Goal: Information Seeking & Learning: Learn about a topic

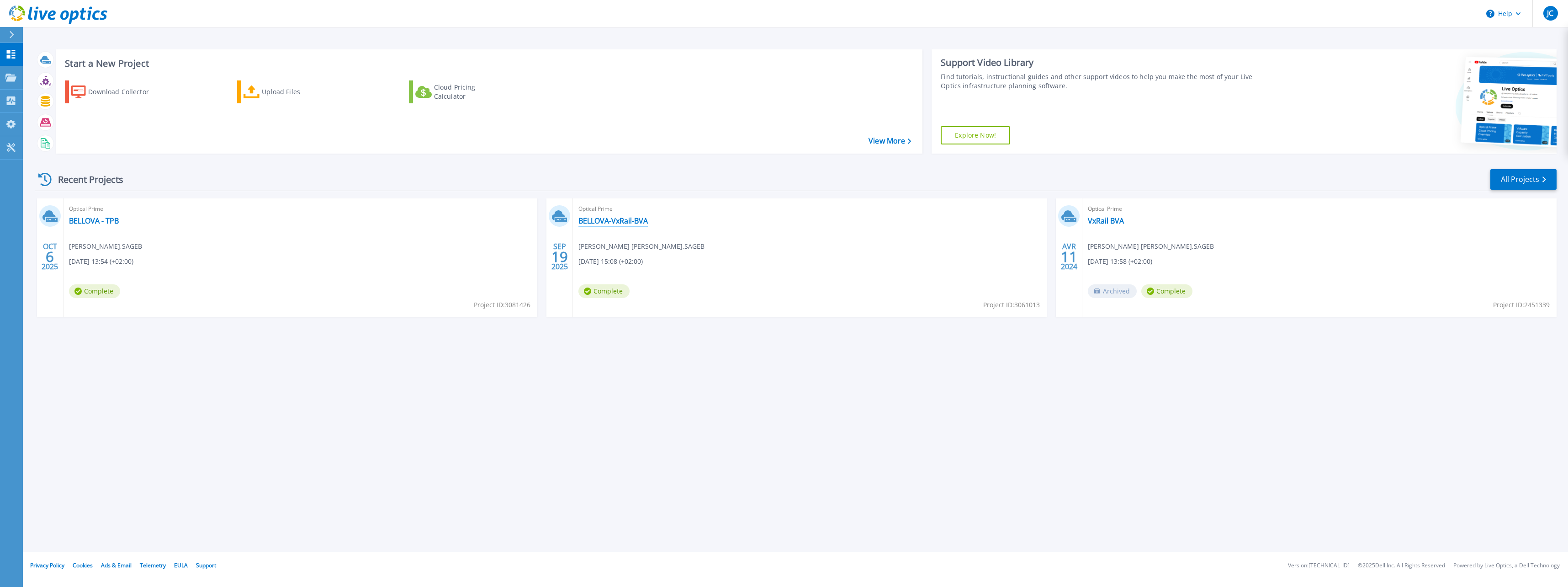
click at [626, 217] on link "BELLOVA-VxRail-BVA" at bounding box center [613, 220] width 69 height 9
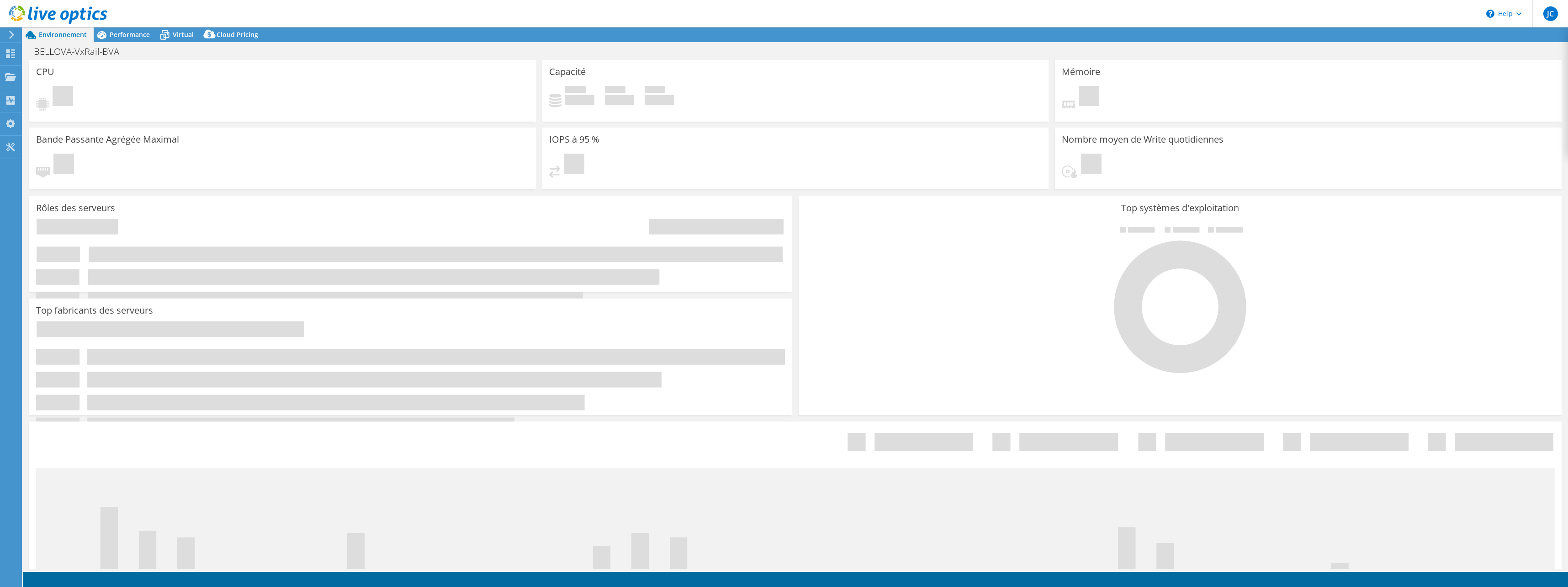
select select "USD"
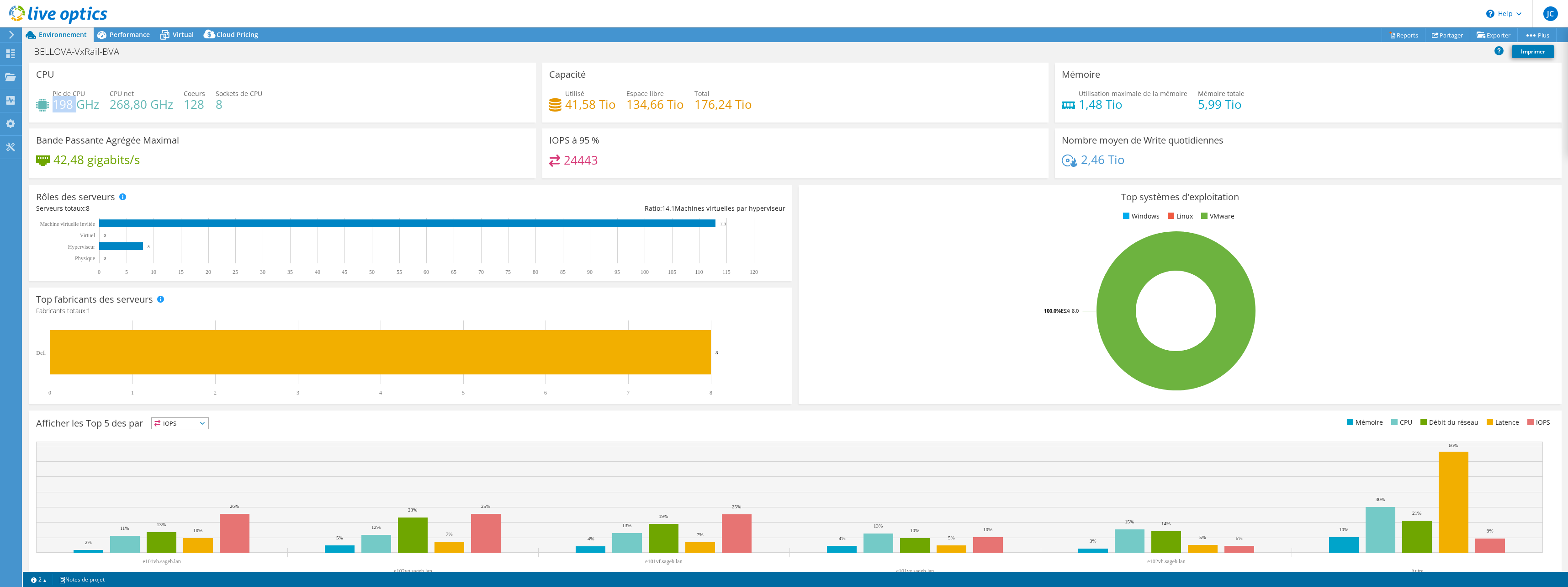
drag, startPoint x: 55, startPoint y: 108, endPoint x: 77, endPoint y: 109, distance: 22.0
click at [77, 109] on h4 "198 GHz" at bounding box center [75, 104] width 47 height 10
drag, startPoint x: 77, startPoint y: 109, endPoint x: 144, endPoint y: 111, distance: 67.0
click at [144, 109] on h4 "268,80 GHz" at bounding box center [141, 104] width 63 height 10
drag, startPoint x: 154, startPoint y: 167, endPoint x: 56, endPoint y: 161, distance: 98.2
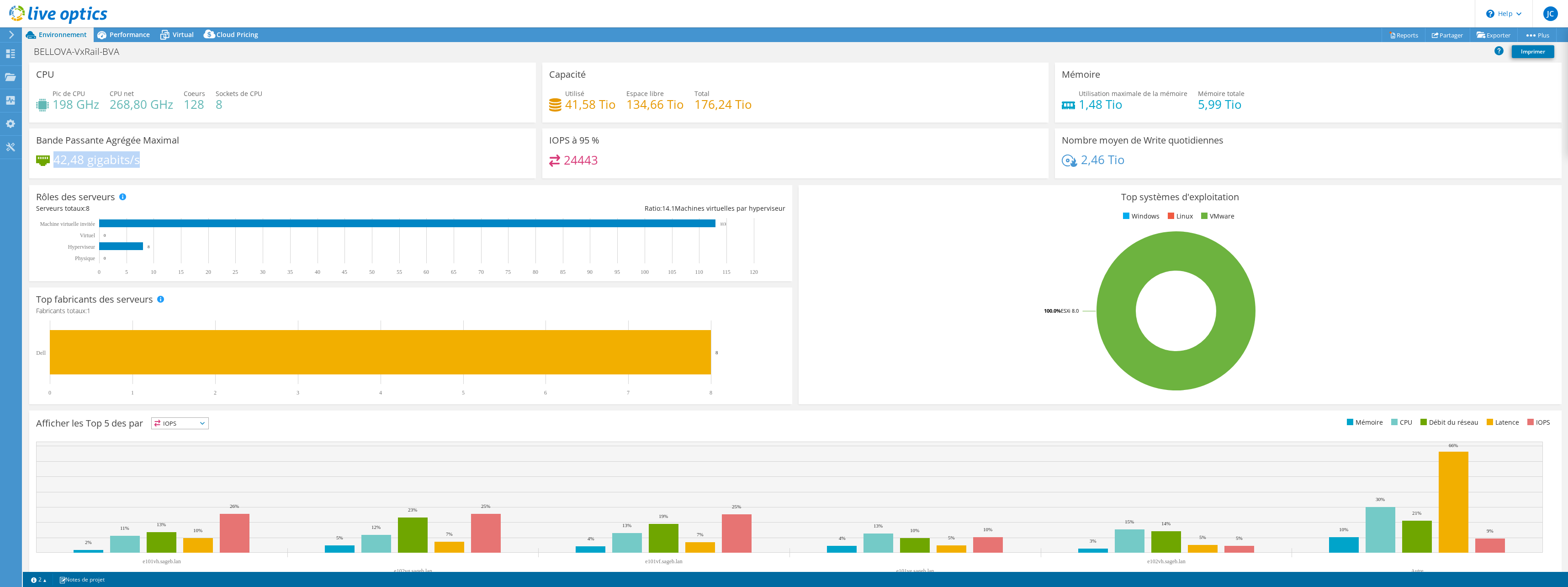
click at [56, 161] on div "42,48 gigabits/s" at bounding box center [282, 164] width 493 height 19
click at [60, 163] on h4 "42,48 gigabits/s" at bounding box center [97, 160] width 86 height 10
drag, startPoint x: 563, startPoint y: 109, endPoint x: 591, endPoint y: 109, distance: 28.0
click at [591, 109] on h4 "41,58 Tio" at bounding box center [590, 104] width 51 height 10
drag, startPoint x: 573, startPoint y: 107, endPoint x: 579, endPoint y: 108, distance: 6.1
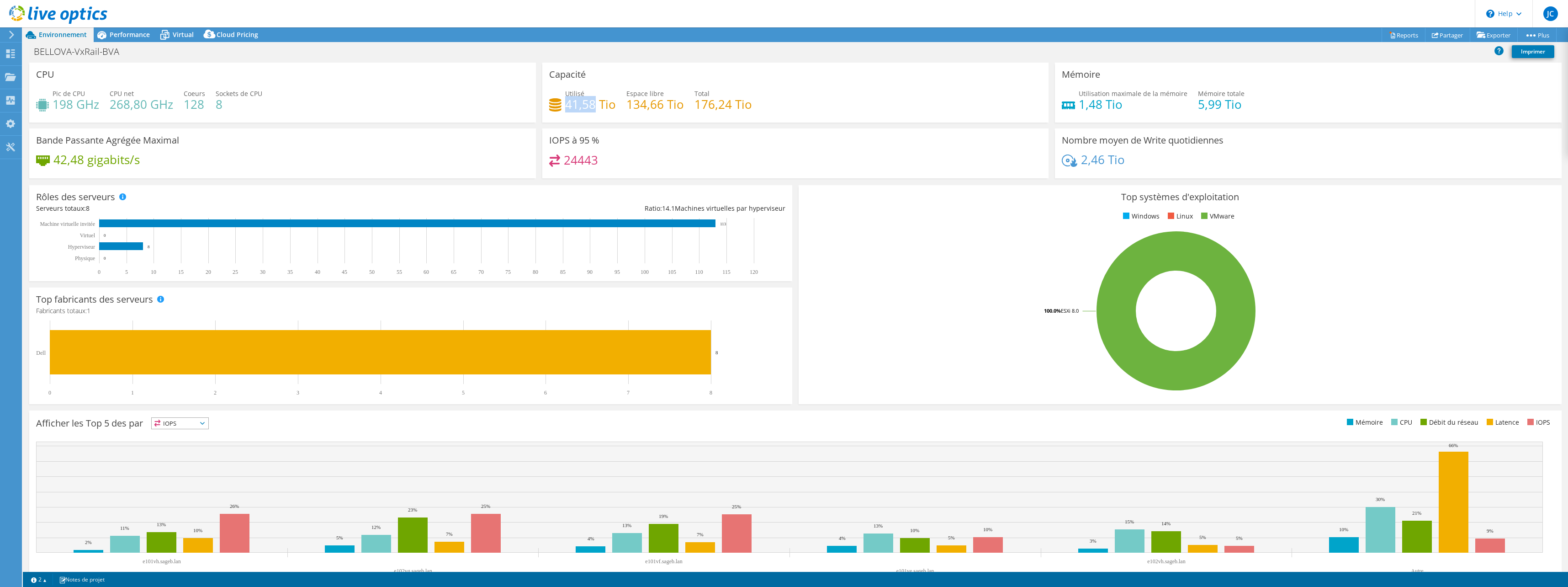
click at [574, 107] on h4 "41,58 Tio" at bounding box center [590, 104] width 51 height 10
click at [596, 114] on div "Utilisé 41,58 Tio Espace libre 134,66 Tio Total 176,24 Tio" at bounding box center [796, 104] width 493 height 30
drag, startPoint x: 699, startPoint y: 108, endPoint x: 742, endPoint y: 110, distance: 43.0
click at [742, 109] on h4 "176,24 Tio" at bounding box center [723, 104] width 58 height 10
drag, startPoint x: 741, startPoint y: 110, endPoint x: 629, endPoint y: 105, distance: 112.1
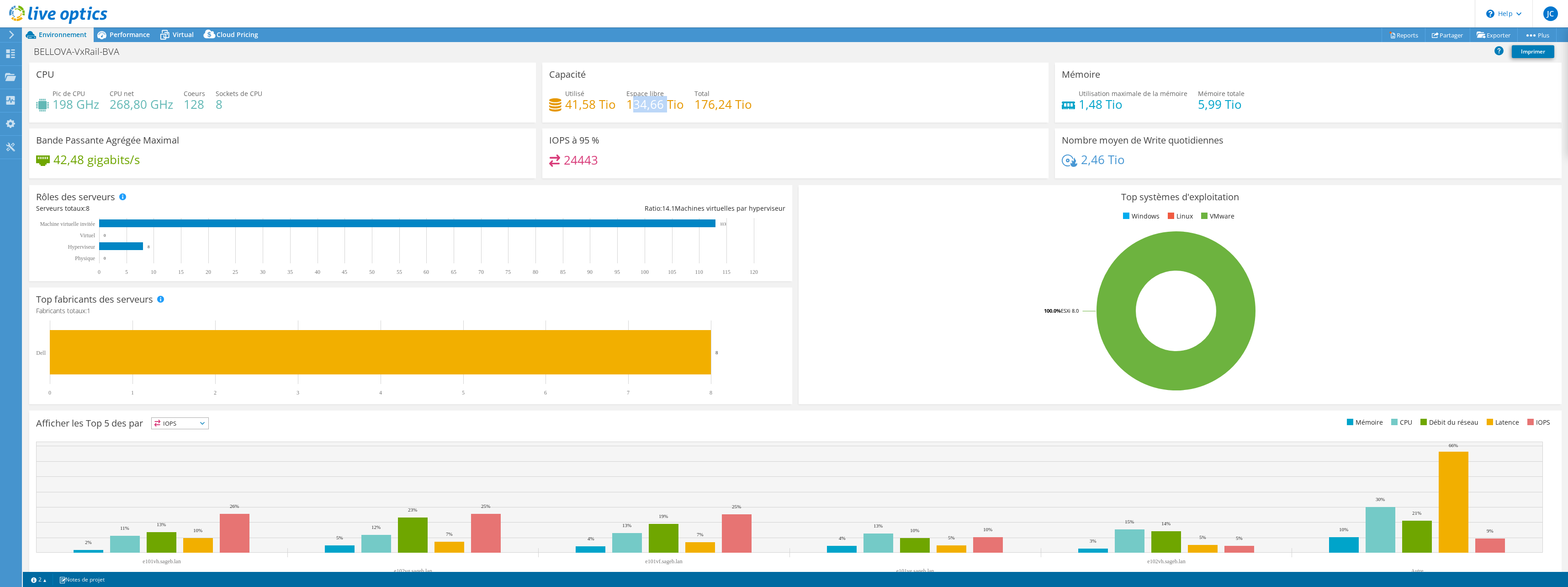
click at [630, 105] on h4 "134,66 Tio" at bounding box center [655, 104] width 58 height 10
drag, startPoint x: 629, startPoint y: 105, endPoint x: 624, endPoint y: 107, distance: 5.4
click at [626, 107] on h4 "134,66 Tio" at bounding box center [655, 104] width 58 height 10
drag, startPoint x: 1071, startPoint y: 105, endPoint x: 1098, endPoint y: 106, distance: 27.0
click at [1098, 106] on div "Utilisation maximale de la mémoire 1,48 Tio" at bounding box center [1124, 99] width 125 height 21
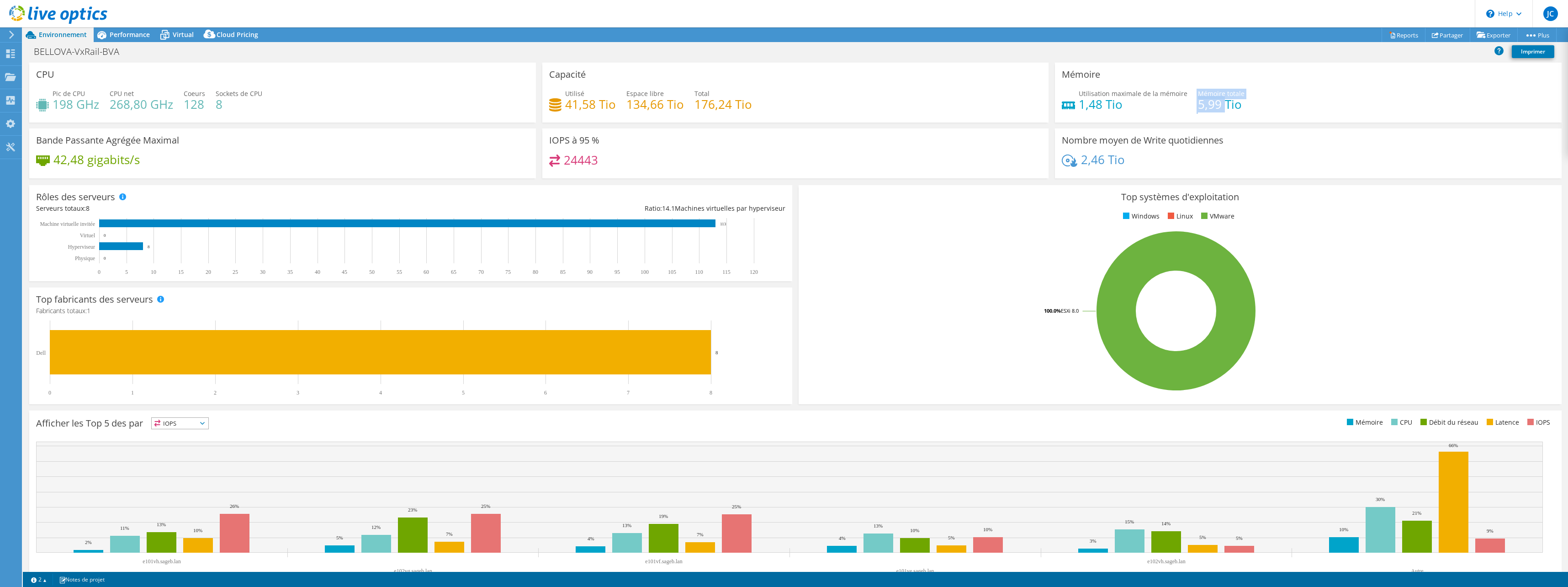
drag, startPoint x: 1199, startPoint y: 107, endPoint x: 1217, endPoint y: 107, distance: 18.0
click at [1217, 107] on div "Utilisation maximale de la mémoire 1,48 Tio Mémoire totale 5,99 Tio" at bounding box center [1308, 104] width 493 height 30
click at [1149, 158] on div "2,46 Tio" at bounding box center [1308, 164] width 493 height 19
drag, startPoint x: 1096, startPoint y: 164, endPoint x: 1085, endPoint y: 164, distance: 11.0
click at [1081, 164] on h4 "2,46 Tio" at bounding box center [1103, 160] width 44 height 10
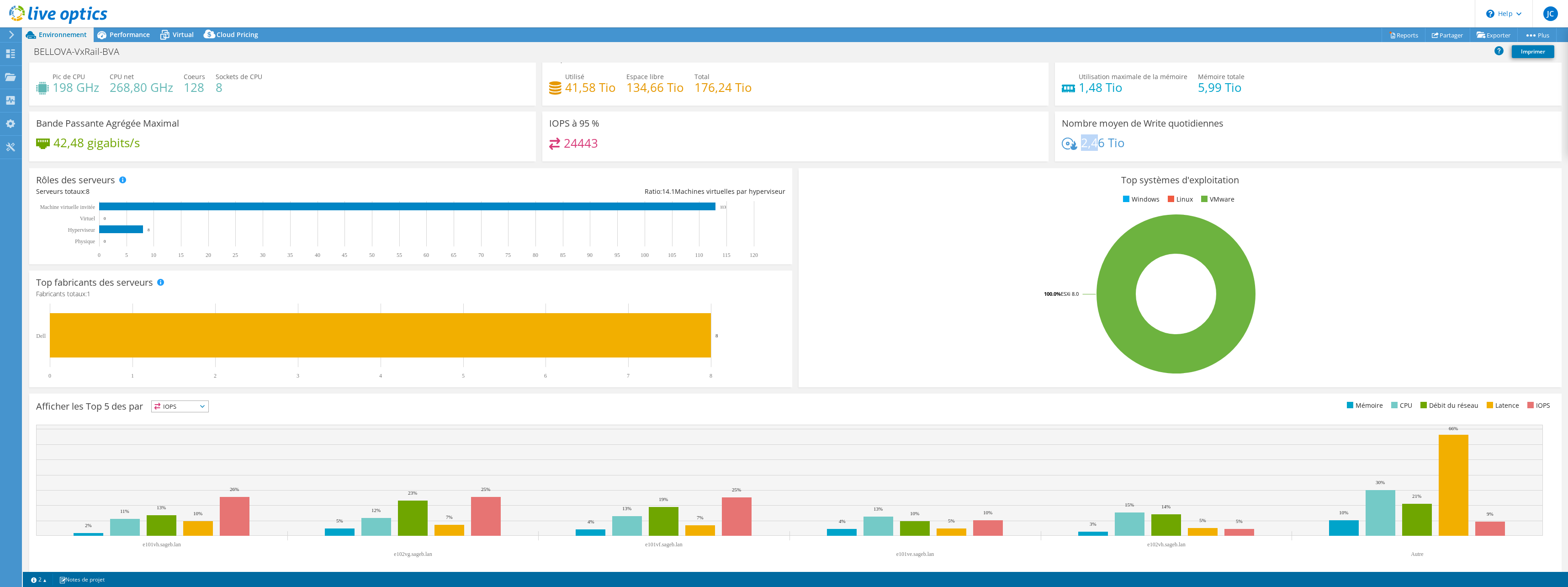
scroll to position [23, 0]
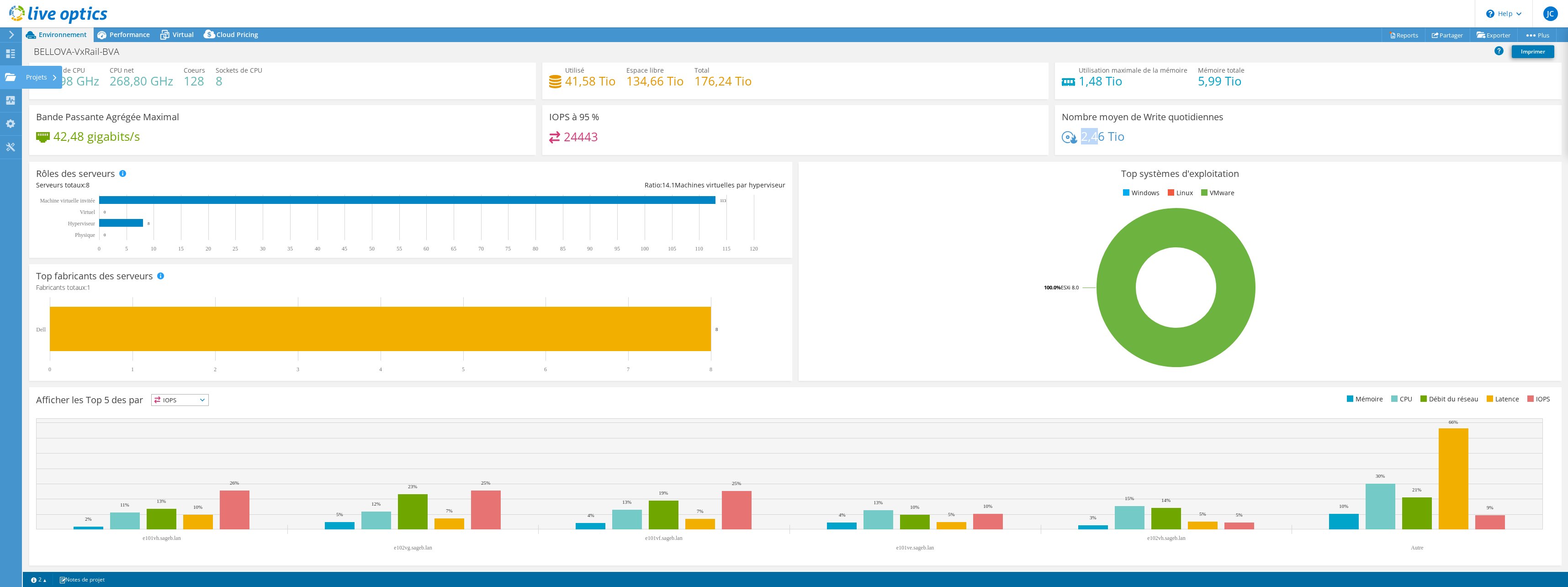
click at [10, 76] on use at bounding box center [10, 76] width 11 height 8
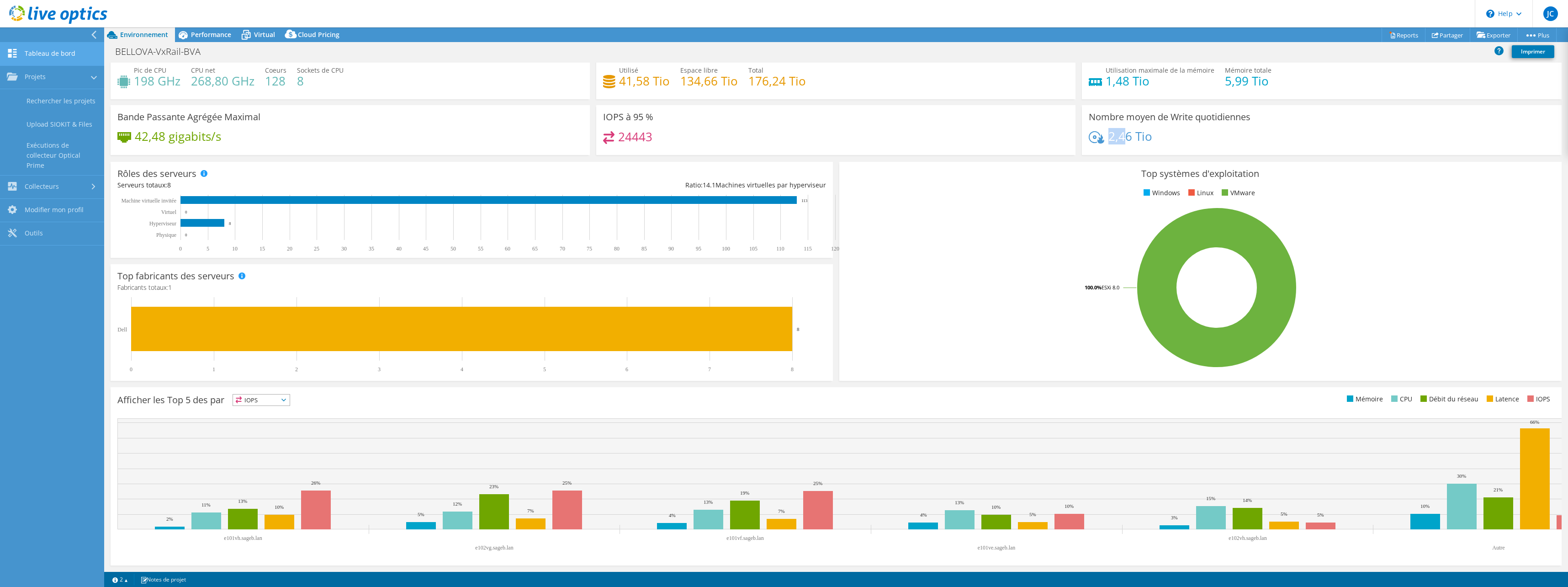
click at [18, 58] on link "Tableau de bord" at bounding box center [52, 54] width 104 height 23
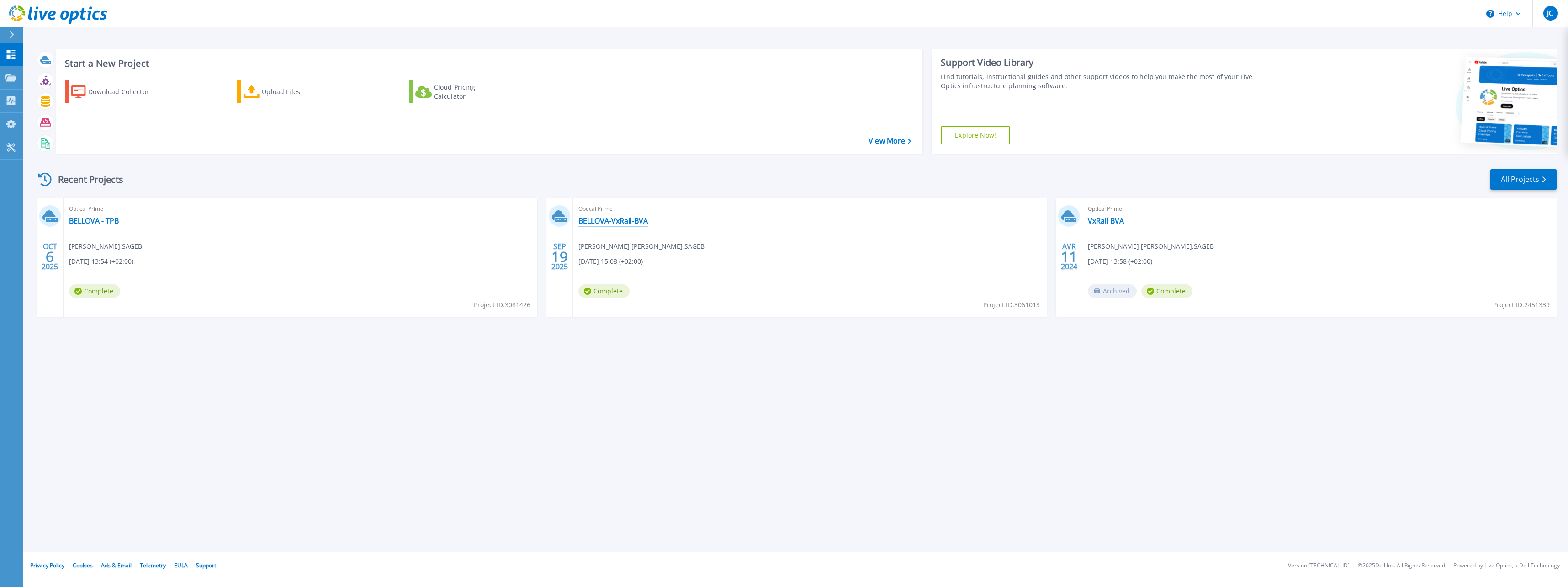
click at [601, 220] on link "BELLOVA-VxRail-BVA" at bounding box center [613, 220] width 69 height 9
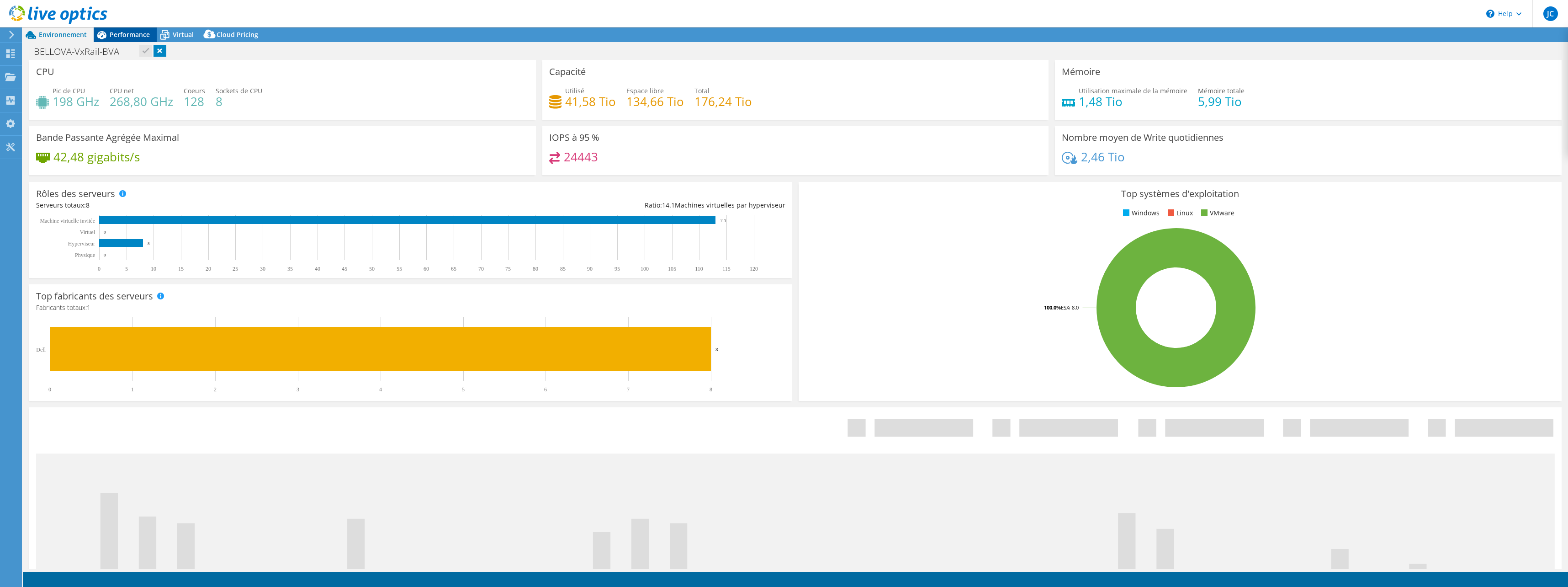
click at [119, 31] on span "Performance" at bounding box center [130, 35] width 40 height 9
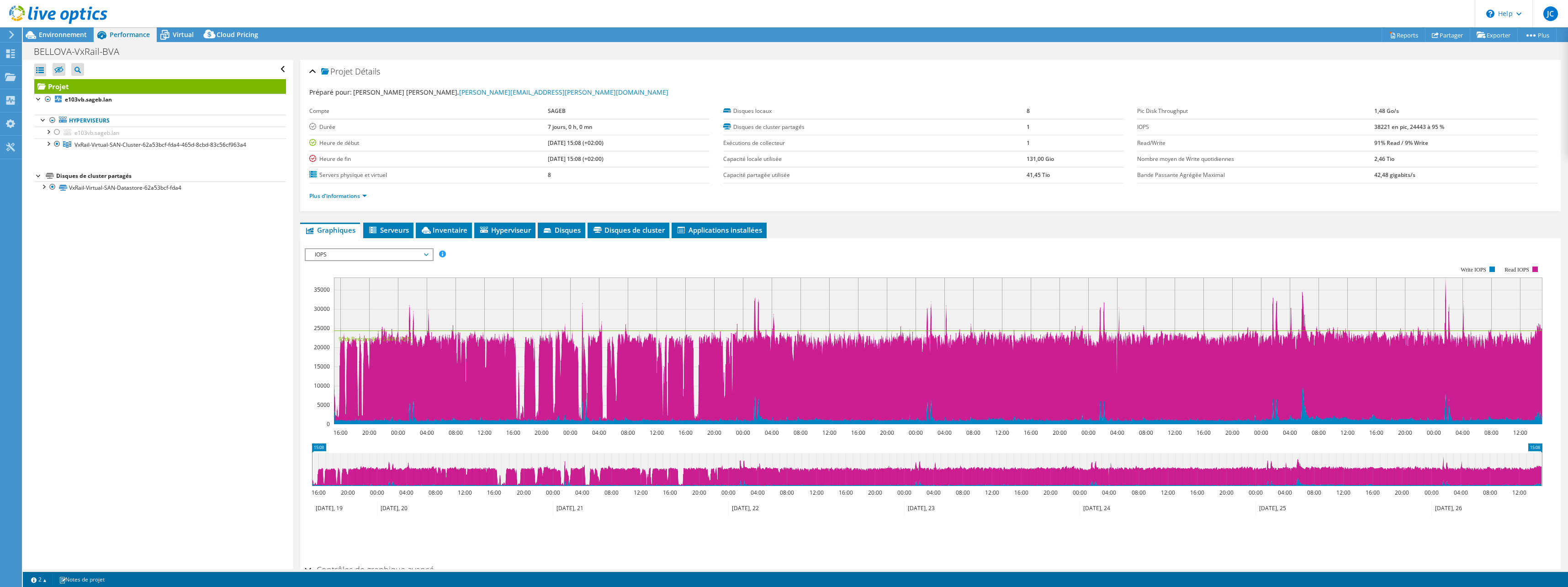
click at [330, 231] on span "Graphiques" at bounding box center [330, 230] width 51 height 9
click at [60, 35] on span "Environnement" at bounding box center [63, 35] width 48 height 9
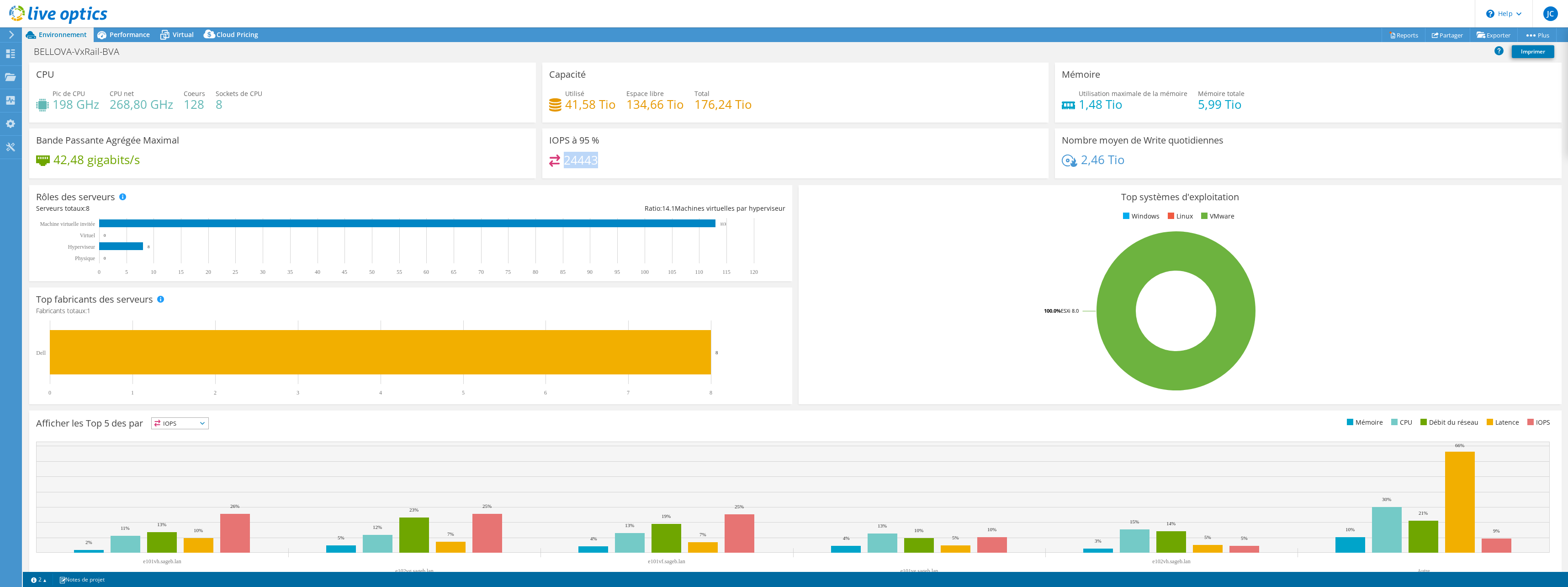
drag, startPoint x: 600, startPoint y: 164, endPoint x: 562, endPoint y: 166, distance: 38.1
click at [562, 166] on div "24443" at bounding box center [796, 164] width 493 height 19
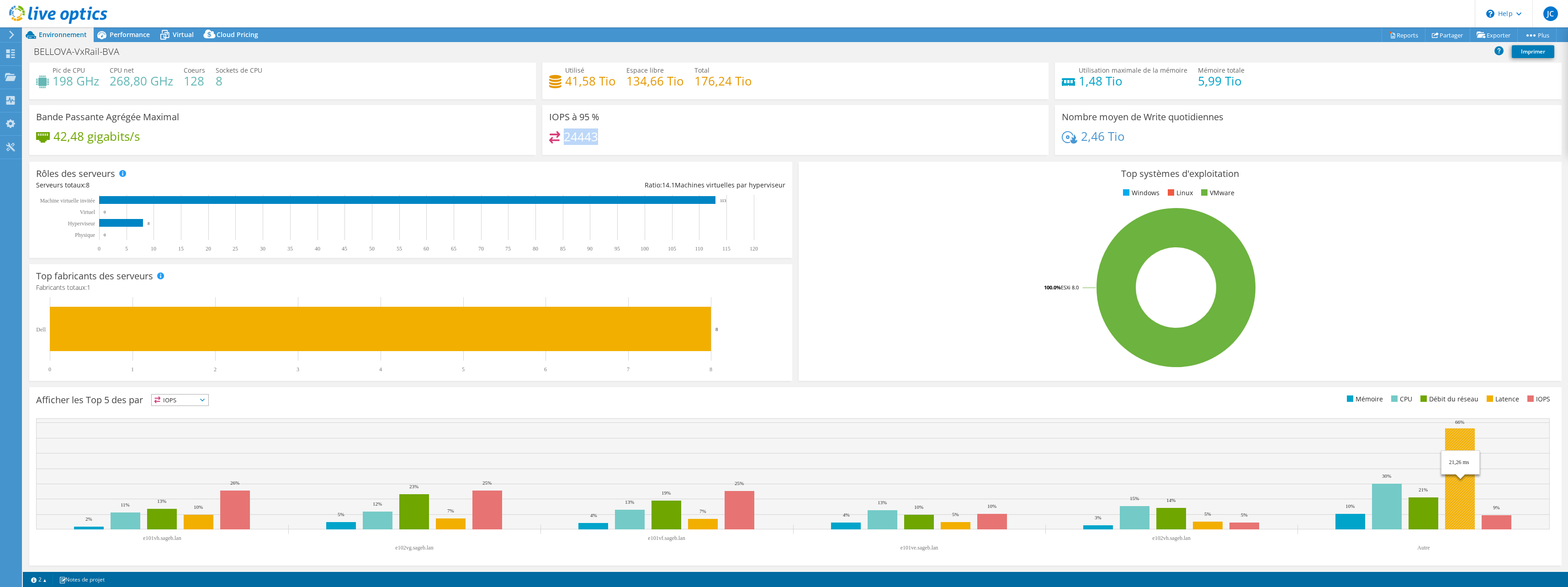
click at [1455, 480] on rect at bounding box center [1460, 479] width 30 height 101
click at [166, 401] on span "IOPS" at bounding box center [180, 400] width 57 height 11
click at [187, 434] on li "CPU" at bounding box center [180, 437] width 57 height 13
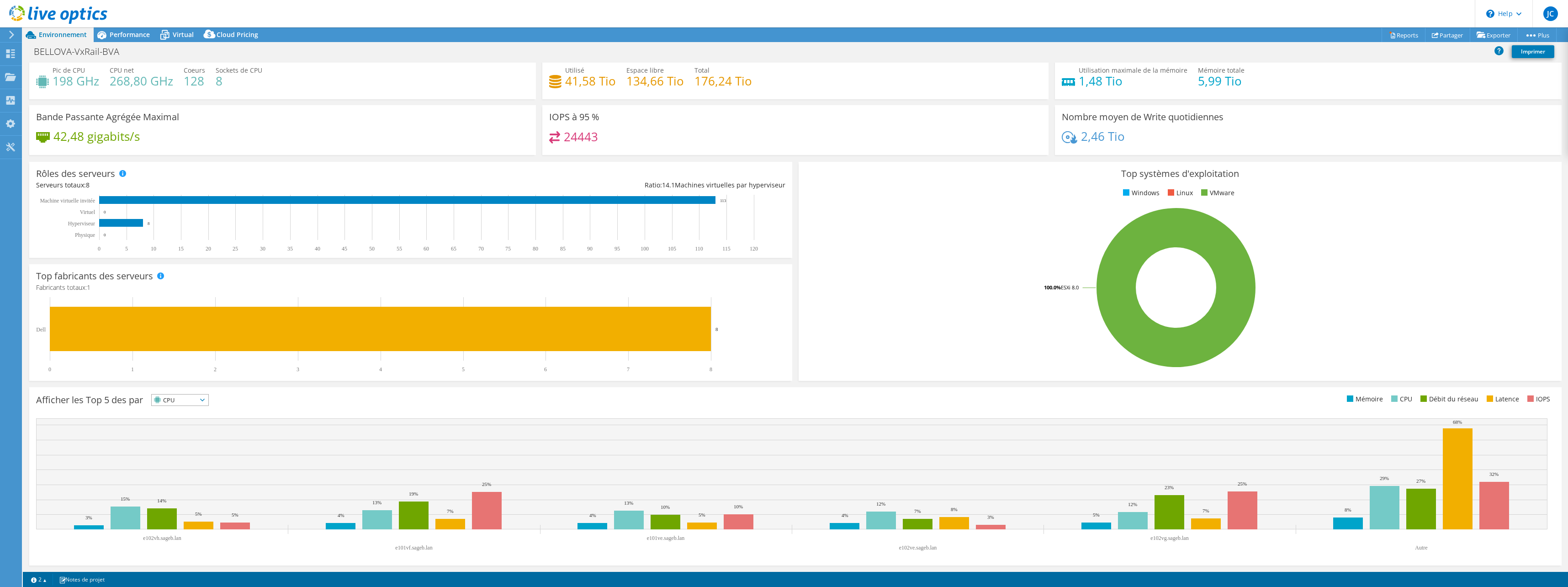
click at [175, 396] on span "CPU" at bounding box center [174, 400] width 45 height 11
click at [177, 449] on li "Débit du réseau" at bounding box center [180, 450] width 57 height 13
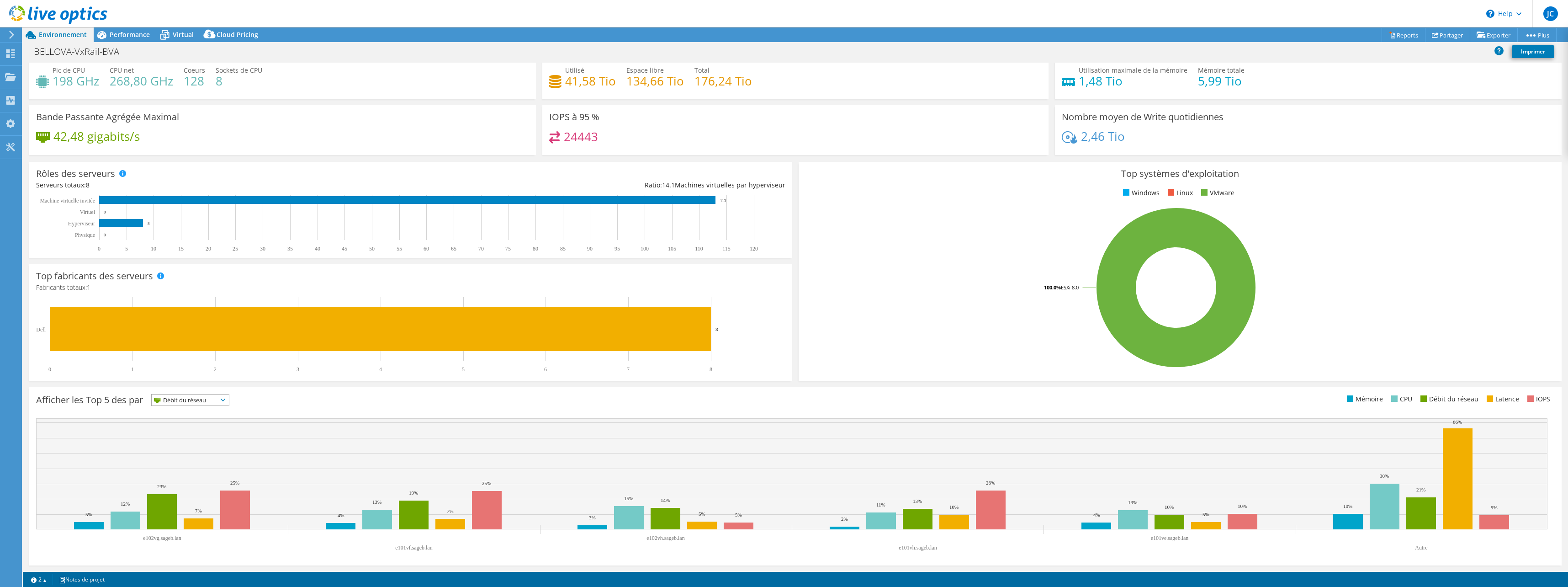
click at [183, 399] on span "Débit du réseau" at bounding box center [184, 400] width 66 height 11
click at [200, 460] on li "Latence" at bounding box center [190, 463] width 77 height 13
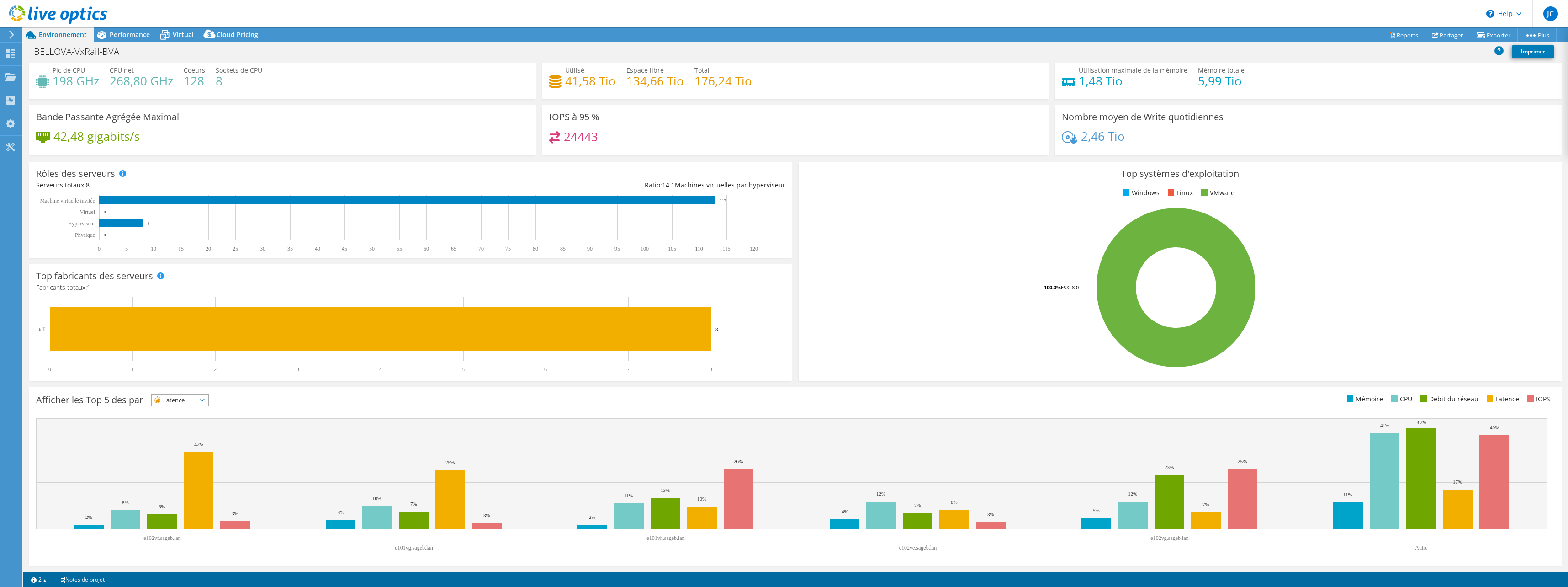
click at [197, 398] on span "Latence" at bounding box center [174, 400] width 45 height 11
click at [195, 406] on li "IOPS" at bounding box center [180, 412] width 57 height 13
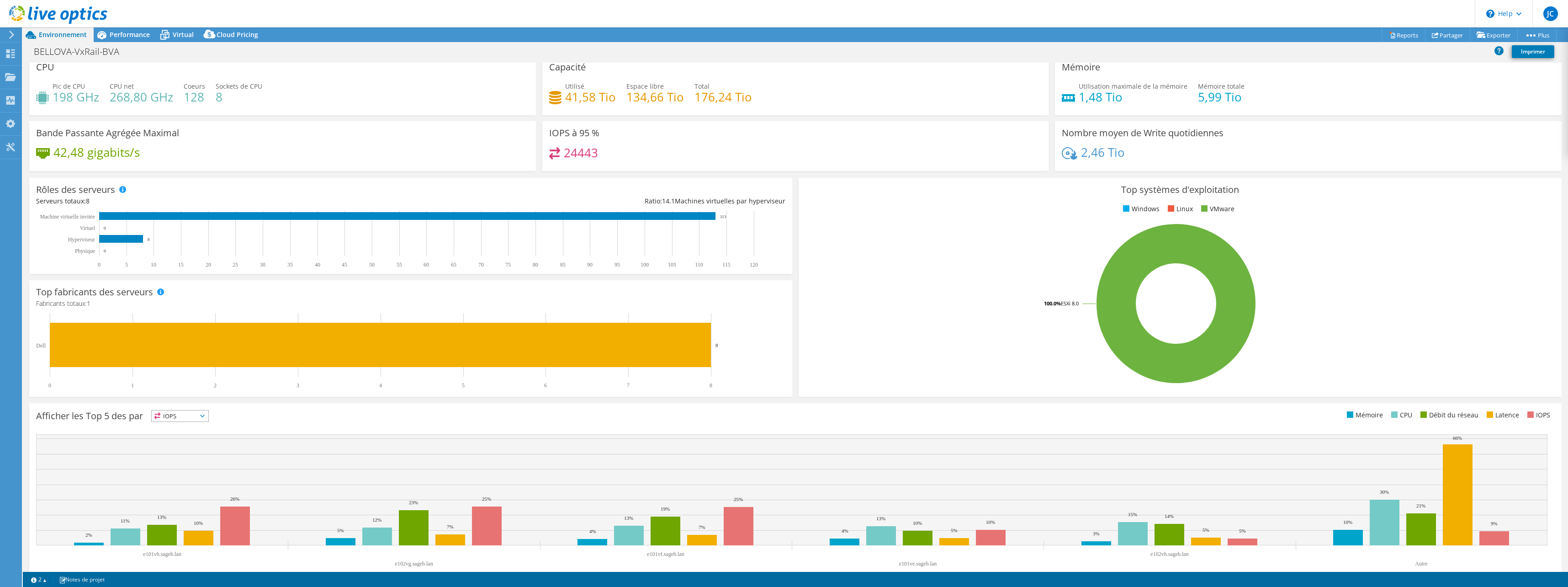
scroll to position [0, 0]
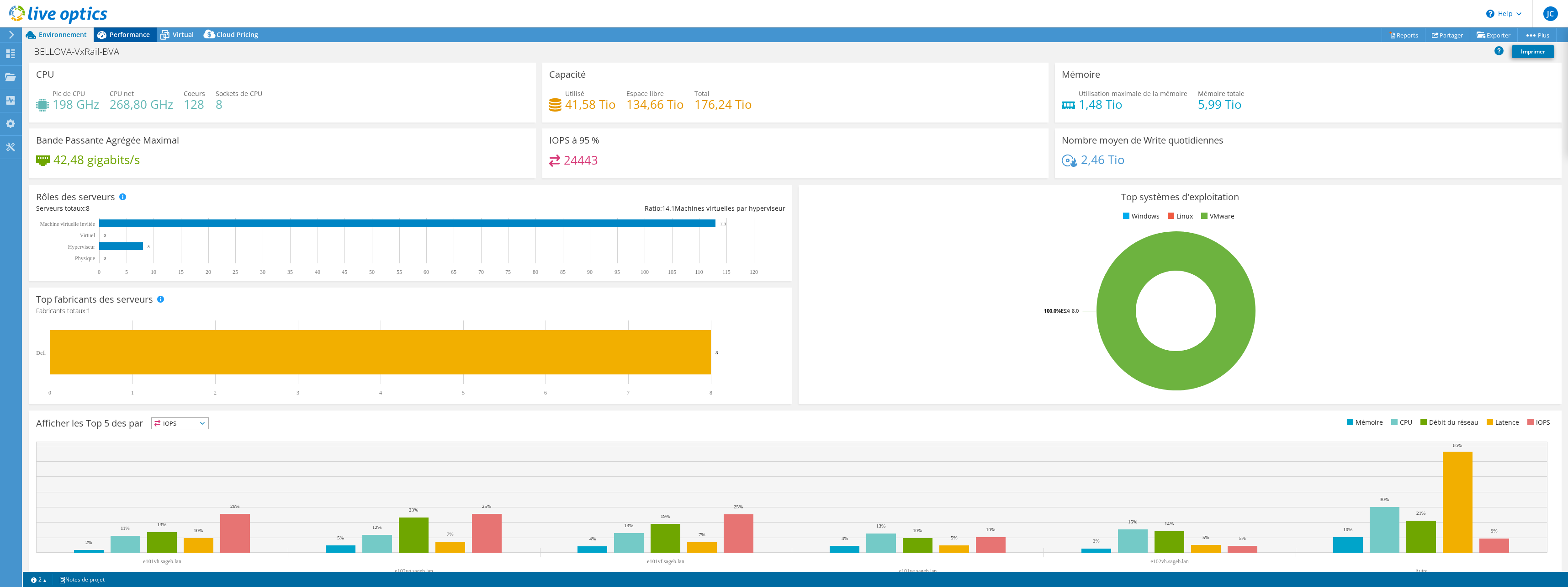
click at [136, 32] on span "Performance" at bounding box center [130, 35] width 40 height 9
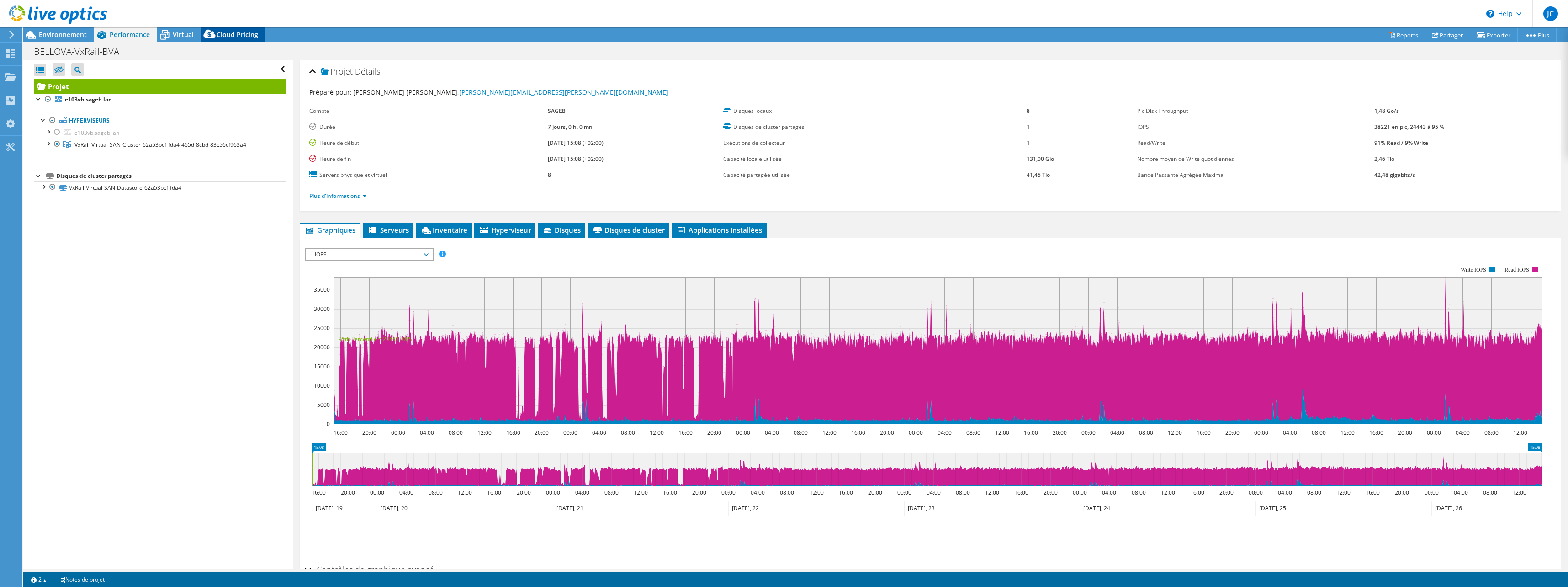
click at [258, 38] on div "Cloud Pricing" at bounding box center [233, 35] width 65 height 15
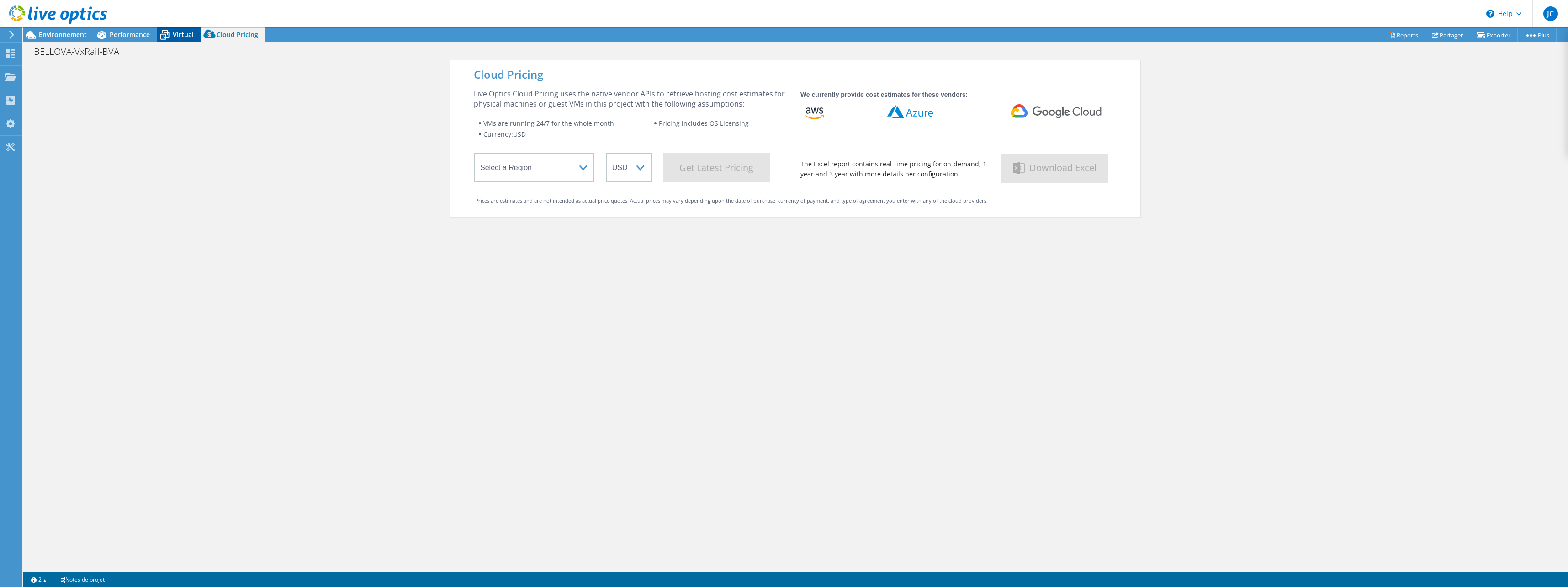
click at [187, 37] on span "Virtual" at bounding box center [183, 35] width 21 height 9
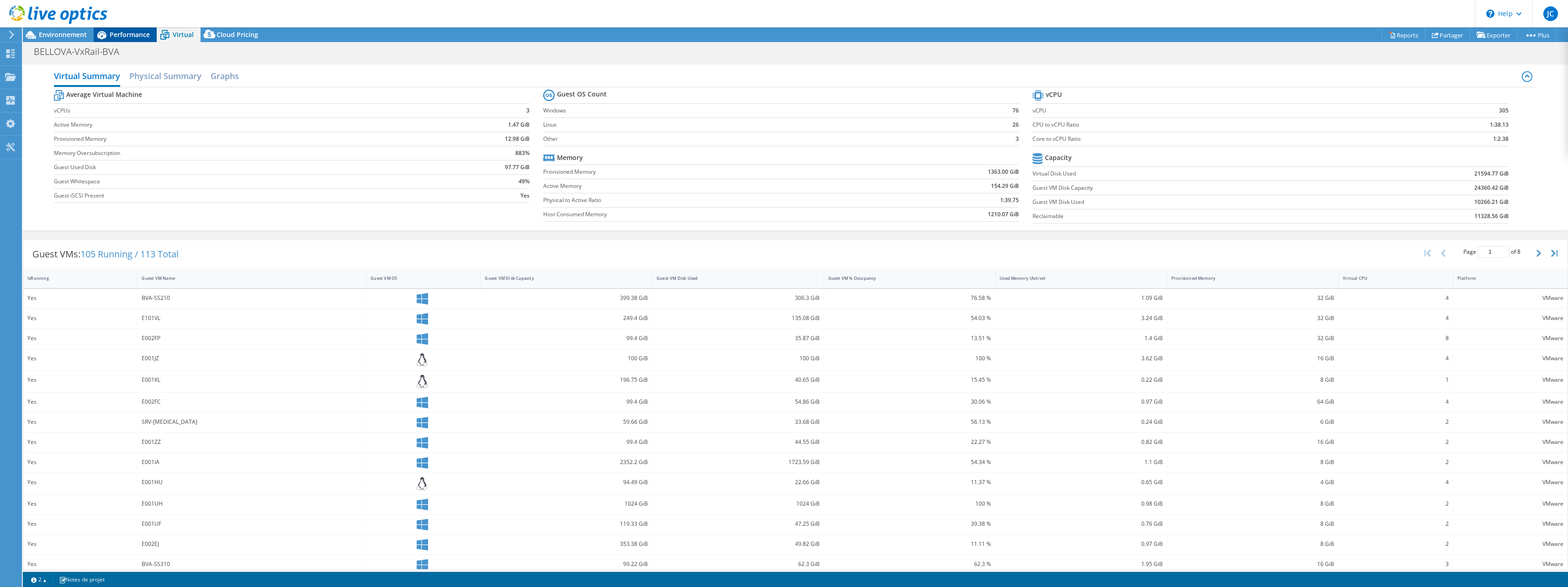
click at [127, 35] on span "Performance" at bounding box center [130, 35] width 40 height 9
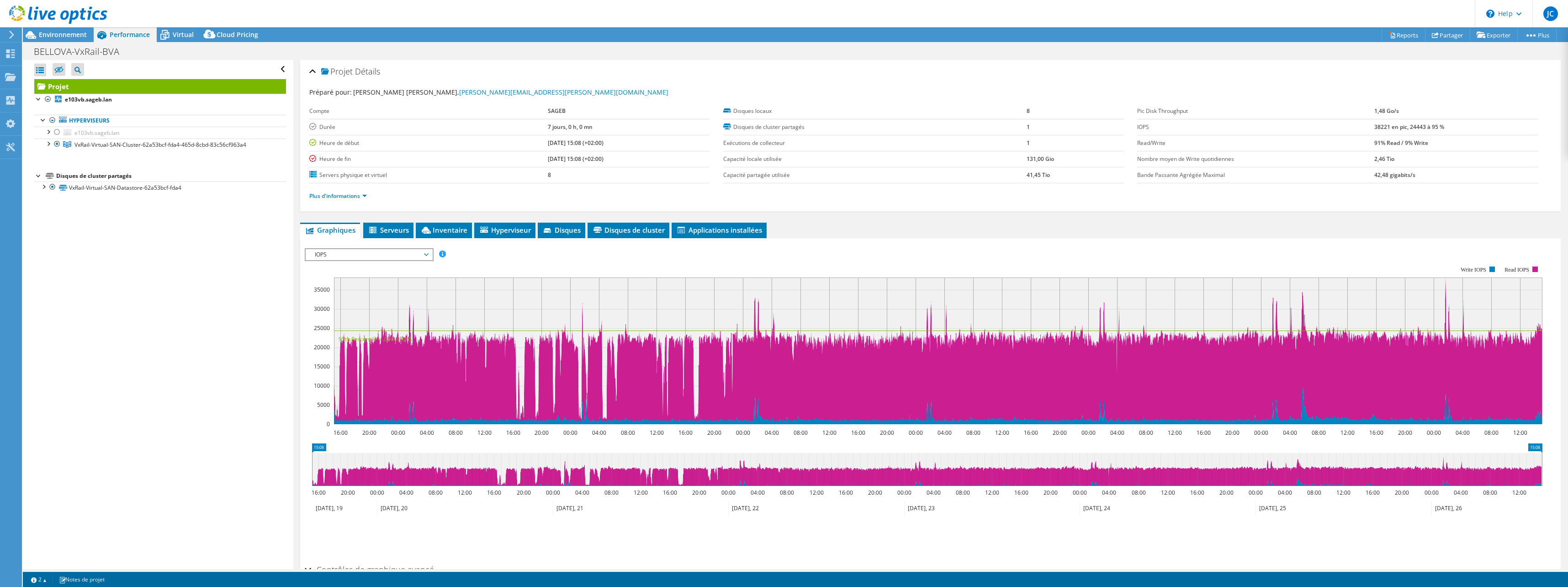
scroll to position [54, 0]
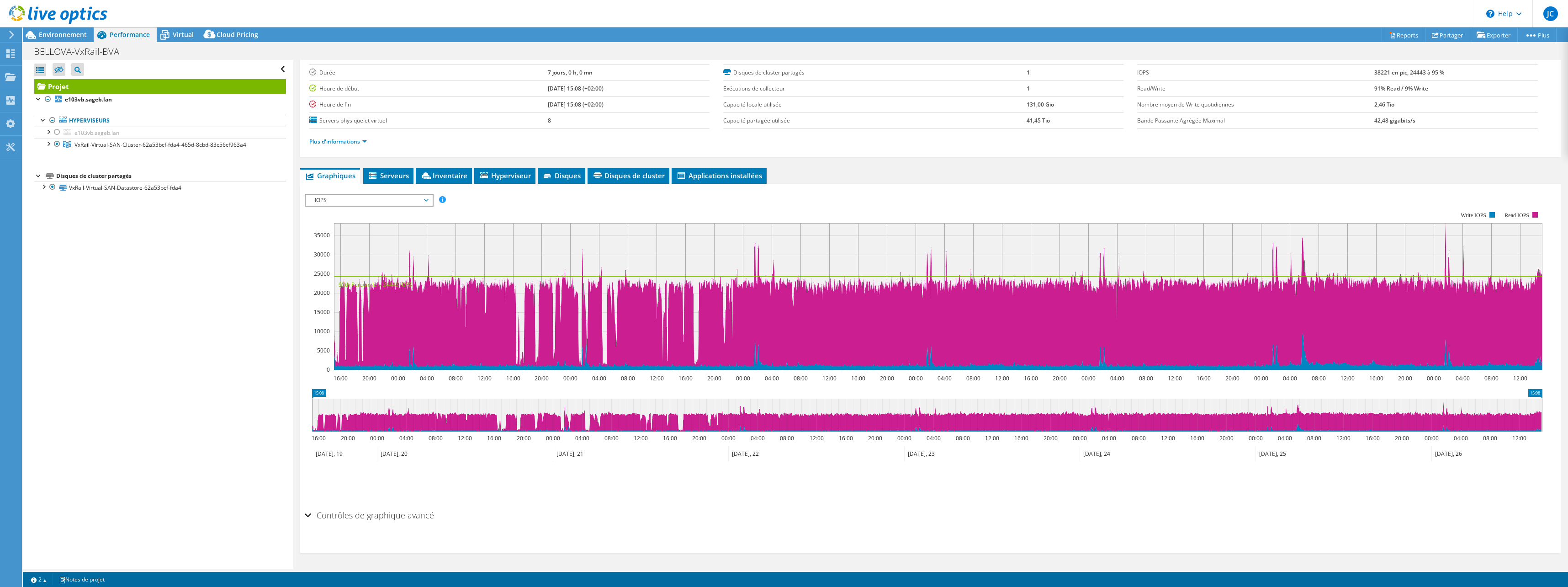
click at [342, 200] on span "IOPS" at bounding box center [369, 200] width 117 height 11
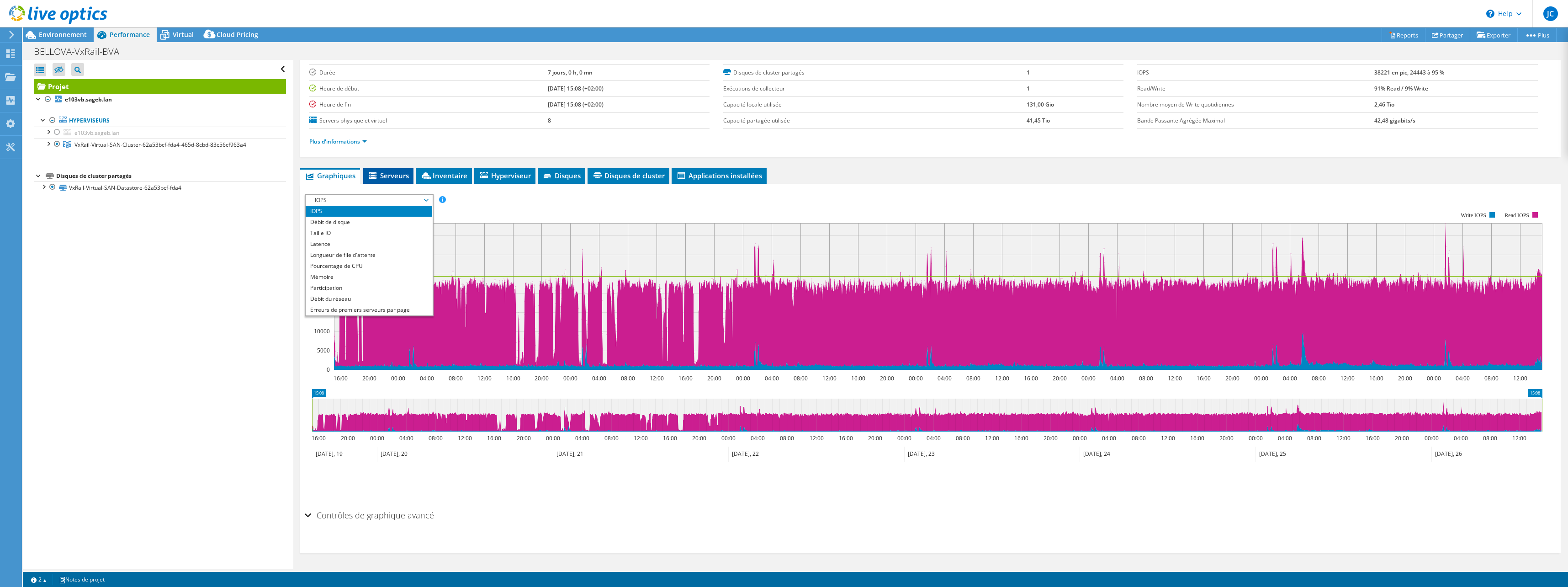
click at [390, 169] on li "Serveurs" at bounding box center [388, 176] width 51 height 16
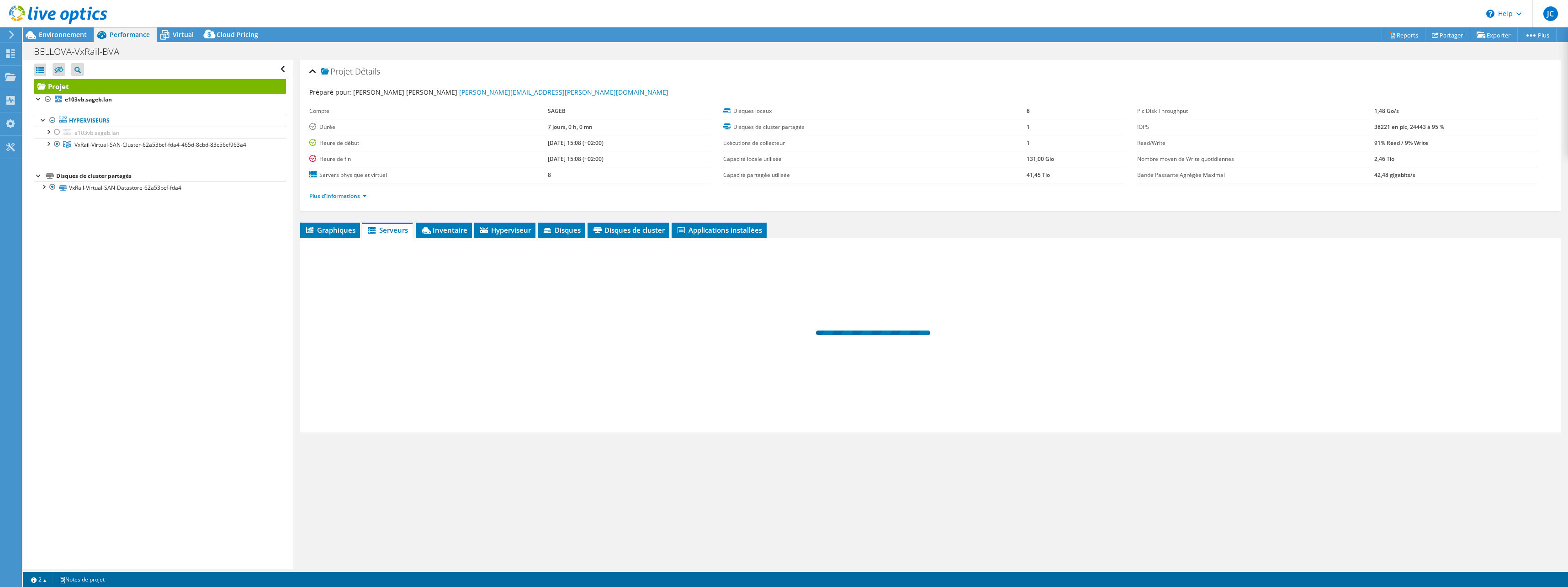
scroll to position [0, 0]
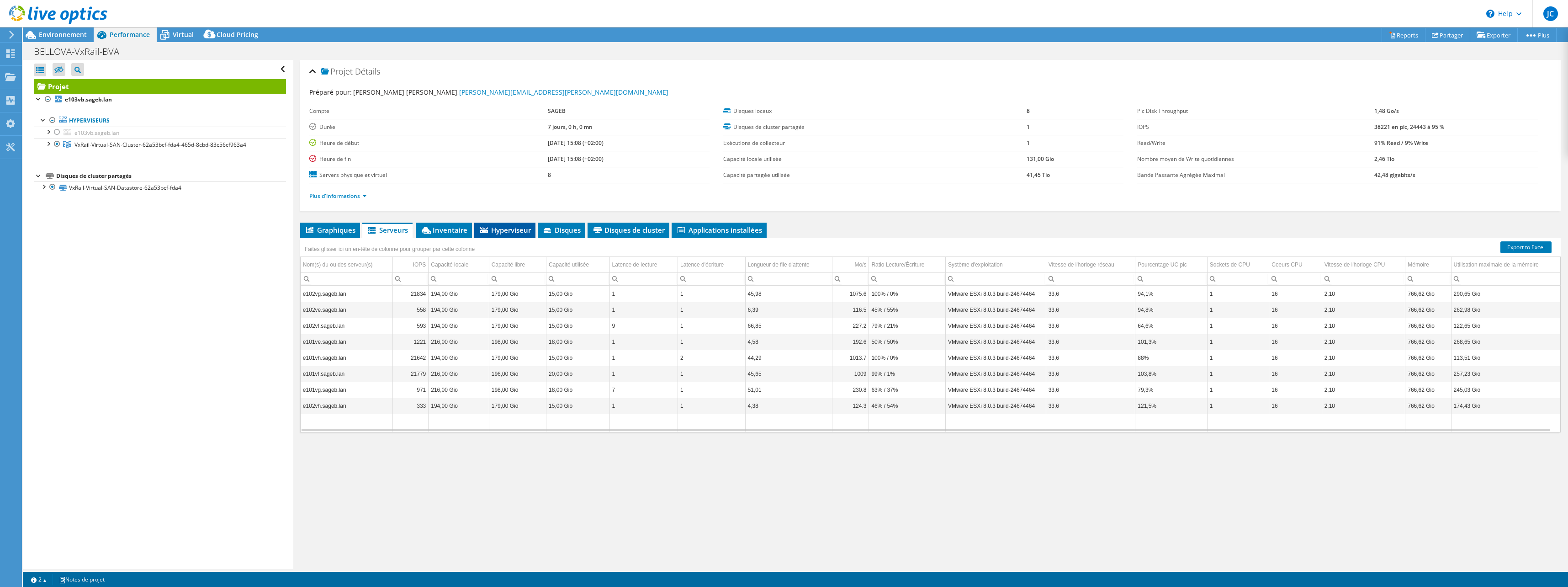
click at [500, 225] on li "Hyperviseur" at bounding box center [505, 231] width 61 height 16
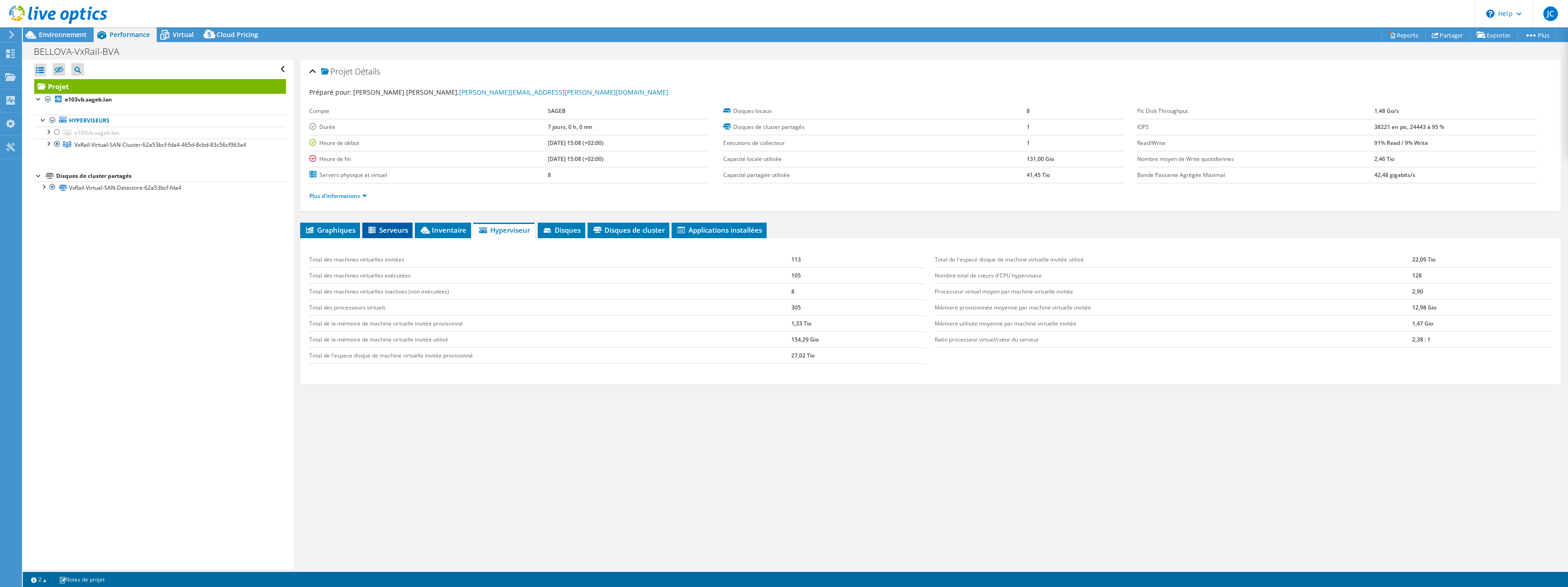
click at [374, 230] on icon at bounding box center [372, 230] width 7 height 7
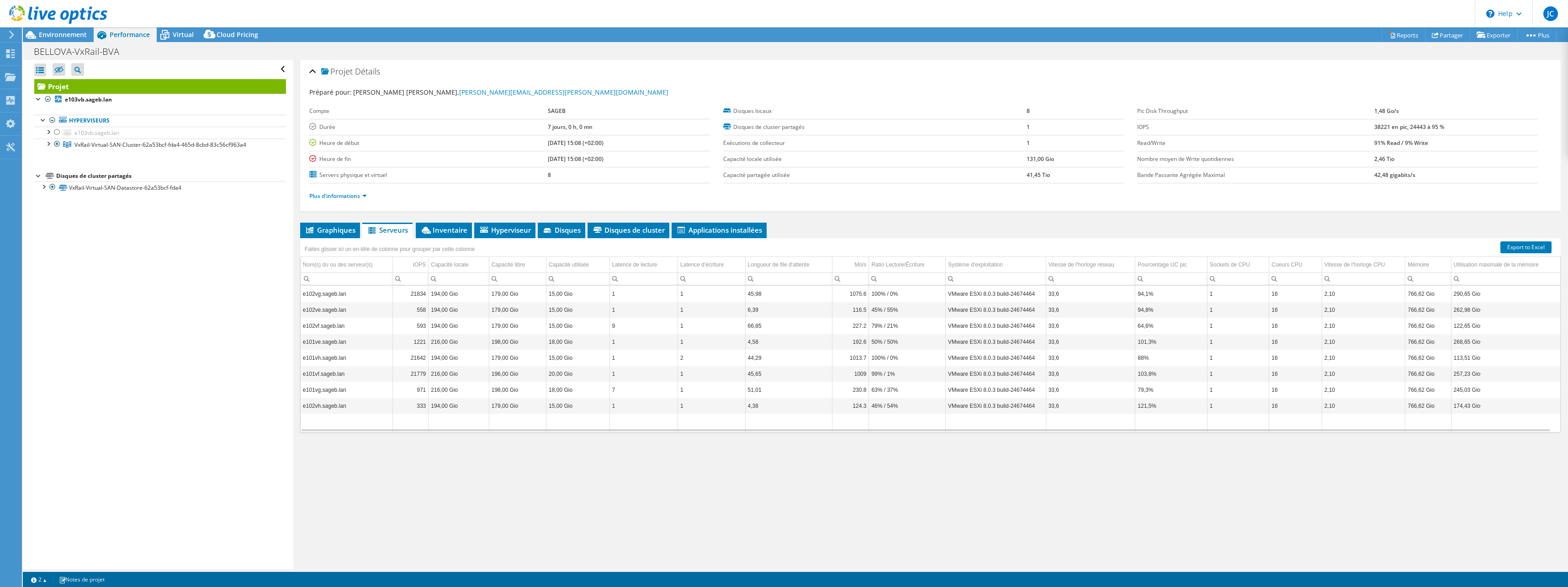
drag, startPoint x: 443, startPoint y: 225, endPoint x: 216, endPoint y: 295, distance: 237.5
click at [216, 295] on div "Ouvrir tout Fermer tout Masquer les nœuds exclus Filtre de l'arborescence des p…" at bounding box center [158, 314] width 270 height 509
click at [450, 234] on li "Inventaire" at bounding box center [444, 231] width 56 height 16
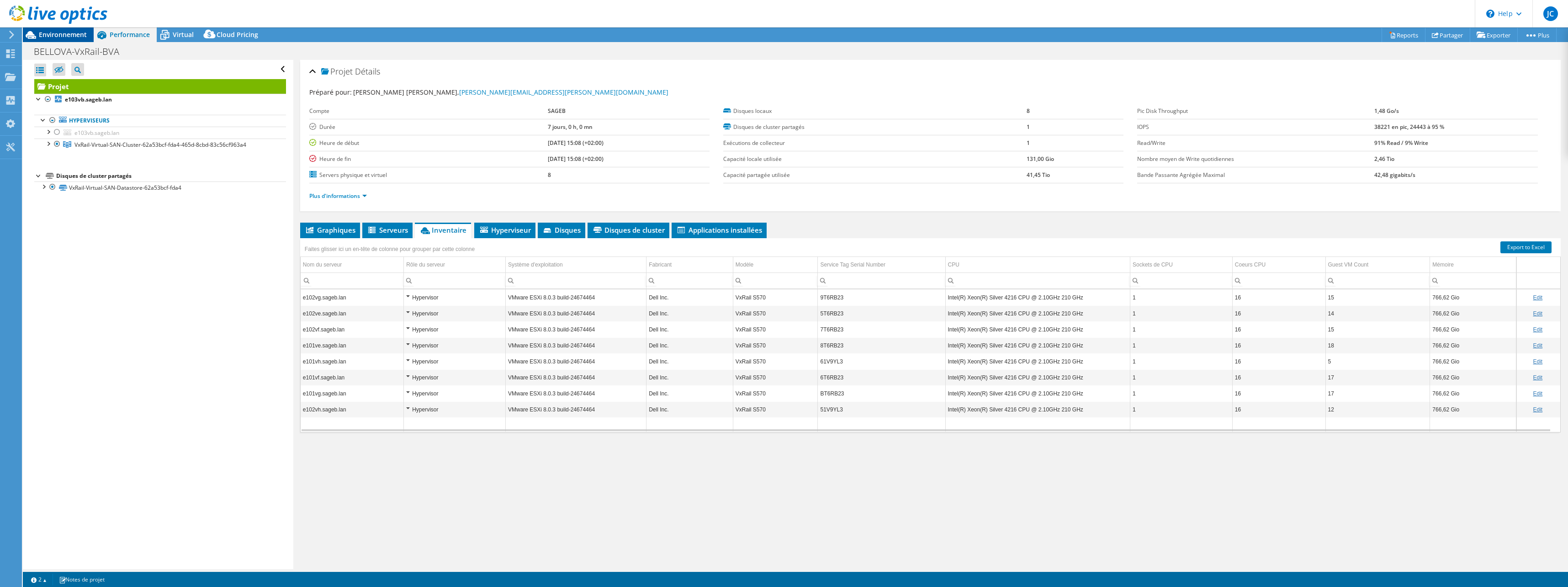
click at [61, 36] on span "Environnement" at bounding box center [63, 35] width 48 height 9
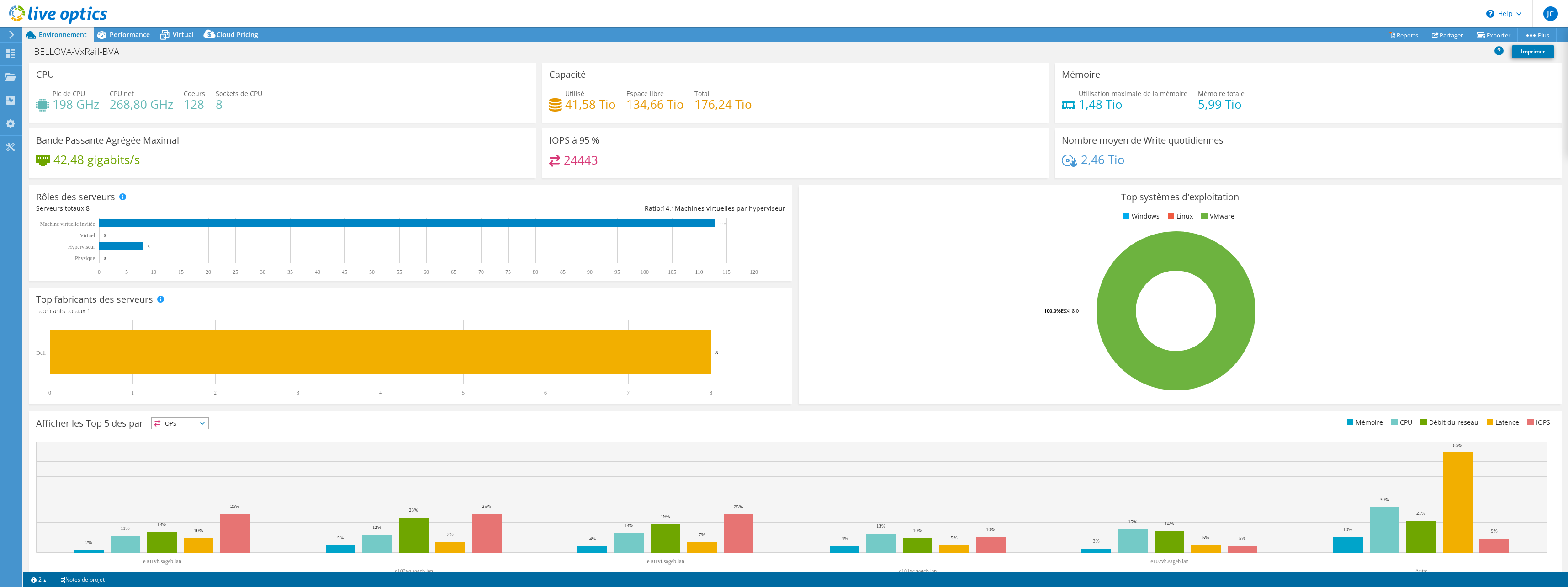
drag, startPoint x: 189, startPoint y: 258, endPoint x: 315, endPoint y: 51, distance: 242.3
click at [315, 51] on div "BELLOVA-VxRail-BVA Imprimer" at bounding box center [796, 52] width 1545 height 17
click at [534, 62] on div "BELLOVA-VxRail-BVA Imprimer" at bounding box center [796, 53] width 1545 height 19
click at [534, 63] on div "CPU Pic de CPU 198 GHz CPU net 268,80 GHz Coeurs 128 Sockets de CPU 8" at bounding box center [282, 93] width 513 height 60
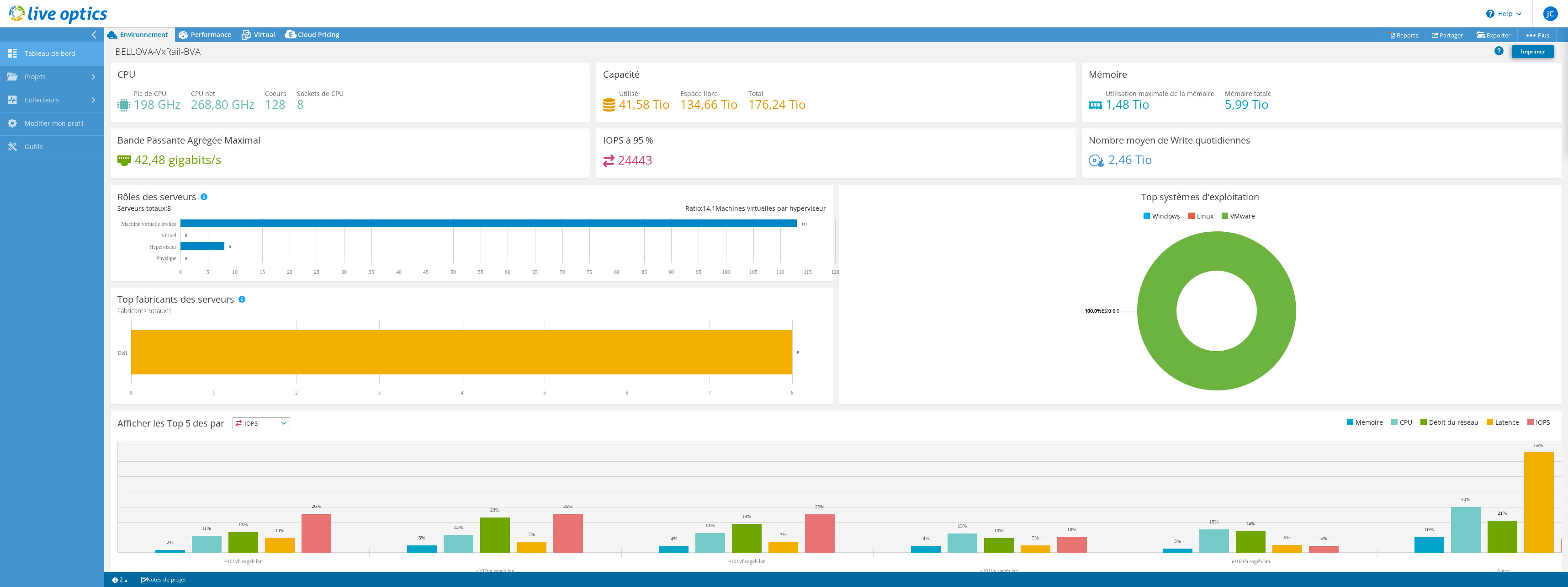
click at [35, 59] on link "Tableau de bord" at bounding box center [52, 54] width 104 height 23
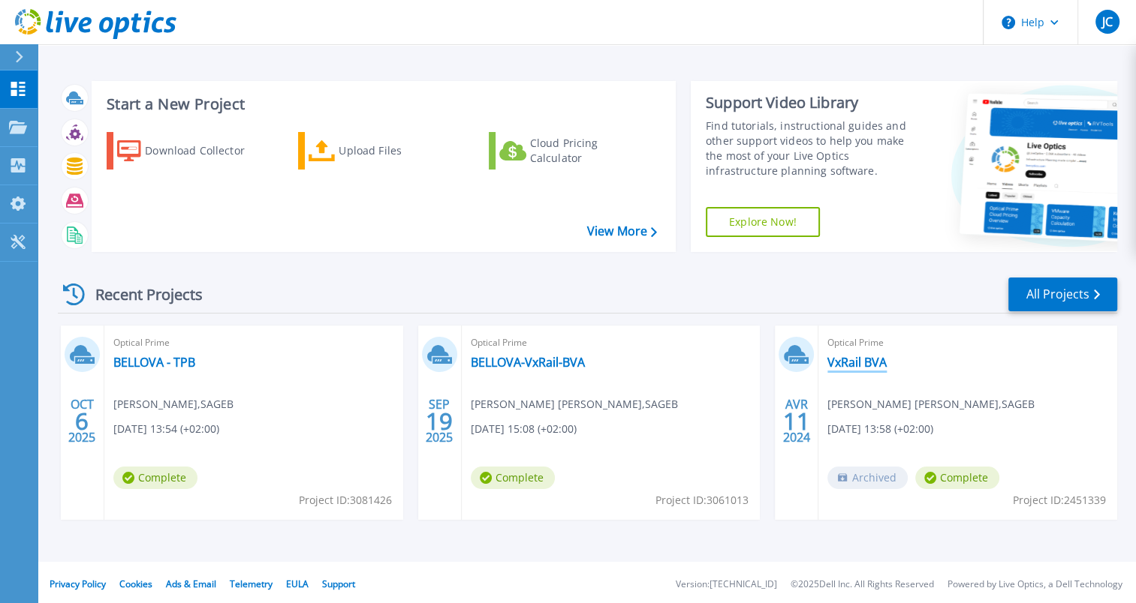
click at [855, 361] on link "VxRail BVA" at bounding box center [856, 362] width 59 height 15
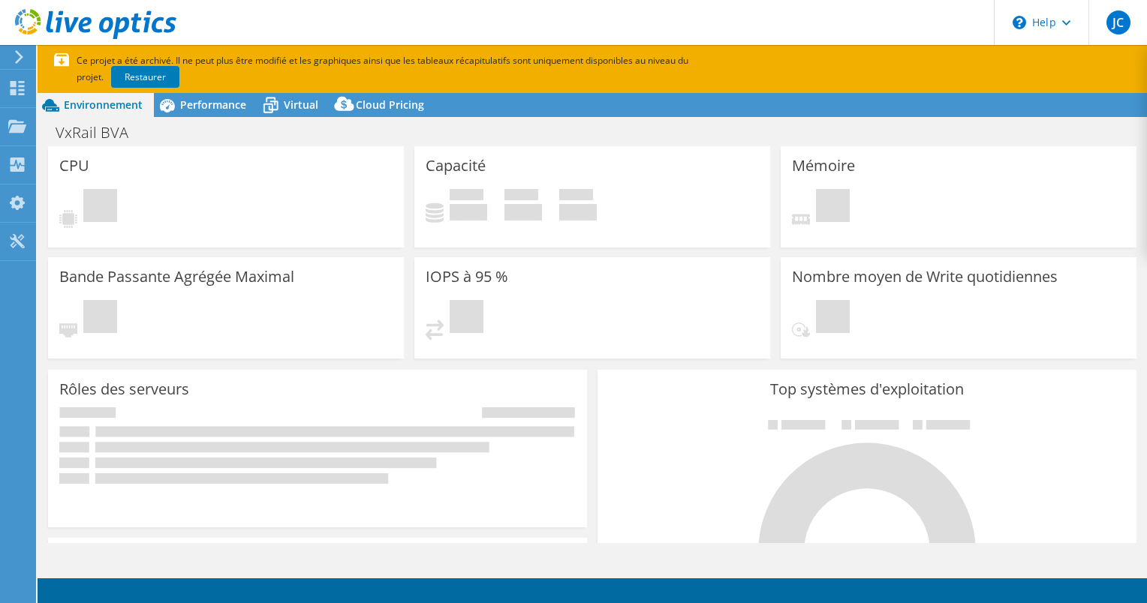
select select "EUFrankfurt"
select select "EUR"
click at [204, 110] on span "Performance" at bounding box center [213, 105] width 66 height 14
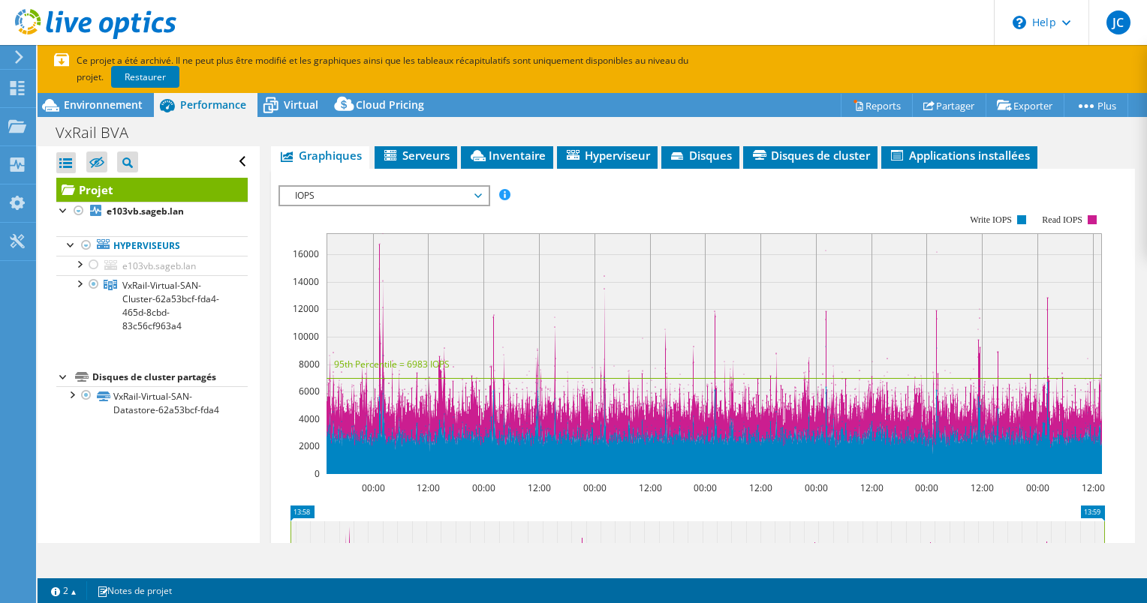
scroll to position [525, 0]
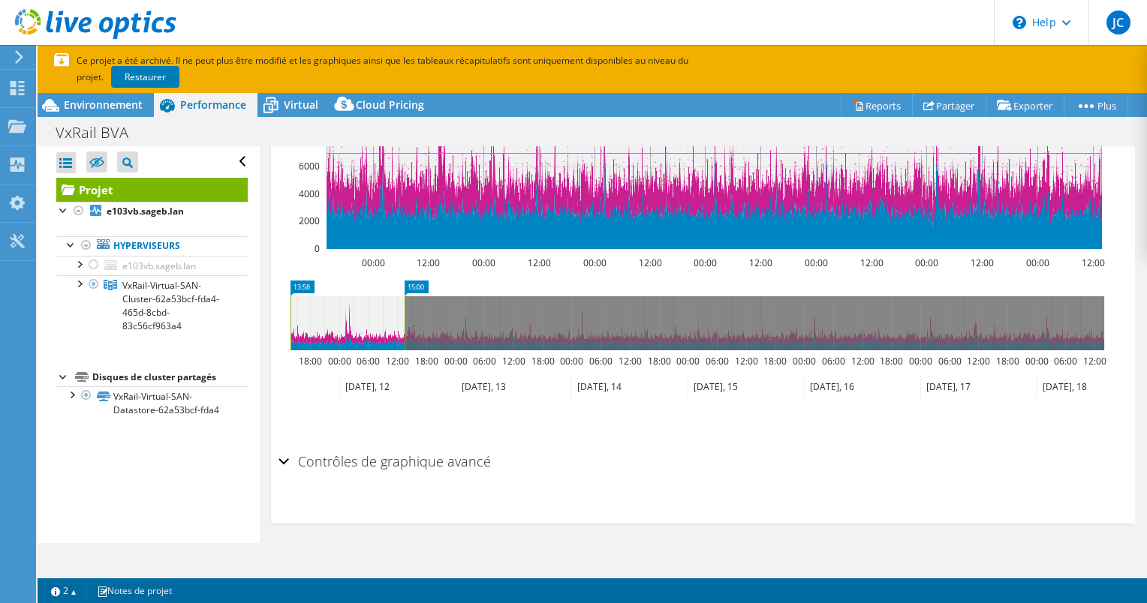
drag, startPoint x: 1085, startPoint y: 288, endPoint x: 386, endPoint y: 329, distance: 700.7
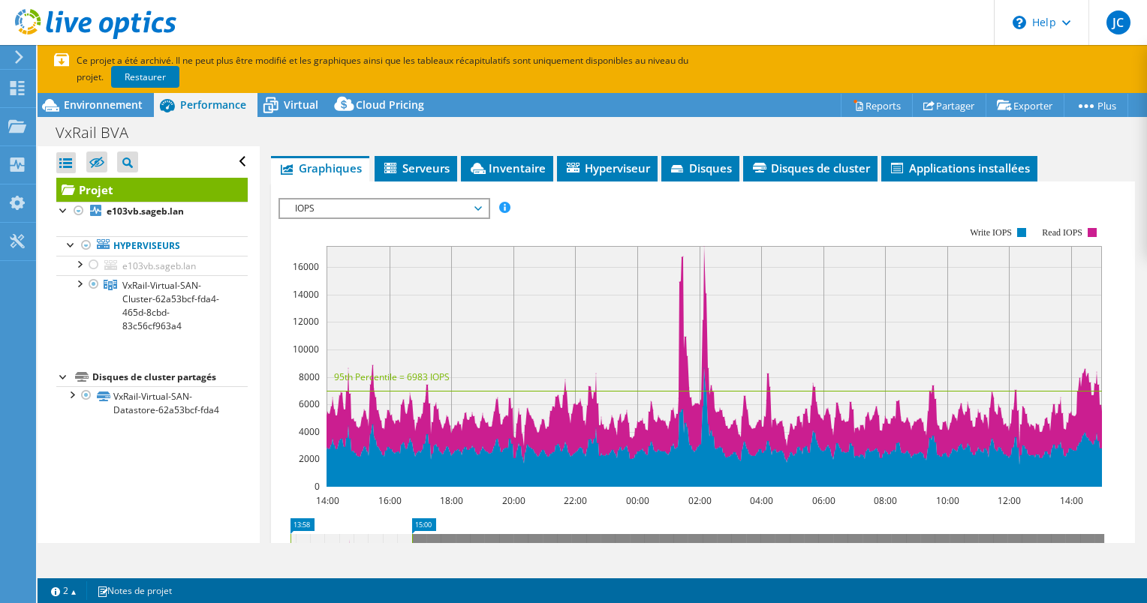
scroll to position [300, 0]
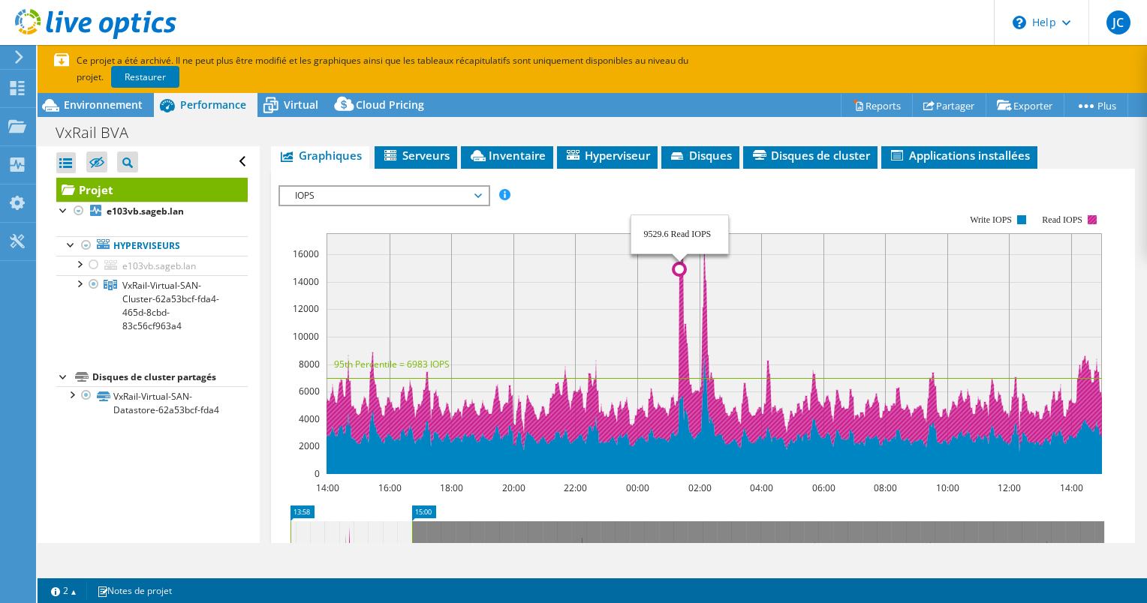
drag, startPoint x: 679, startPoint y: 429, endPoint x: 683, endPoint y: 471, distance: 41.5
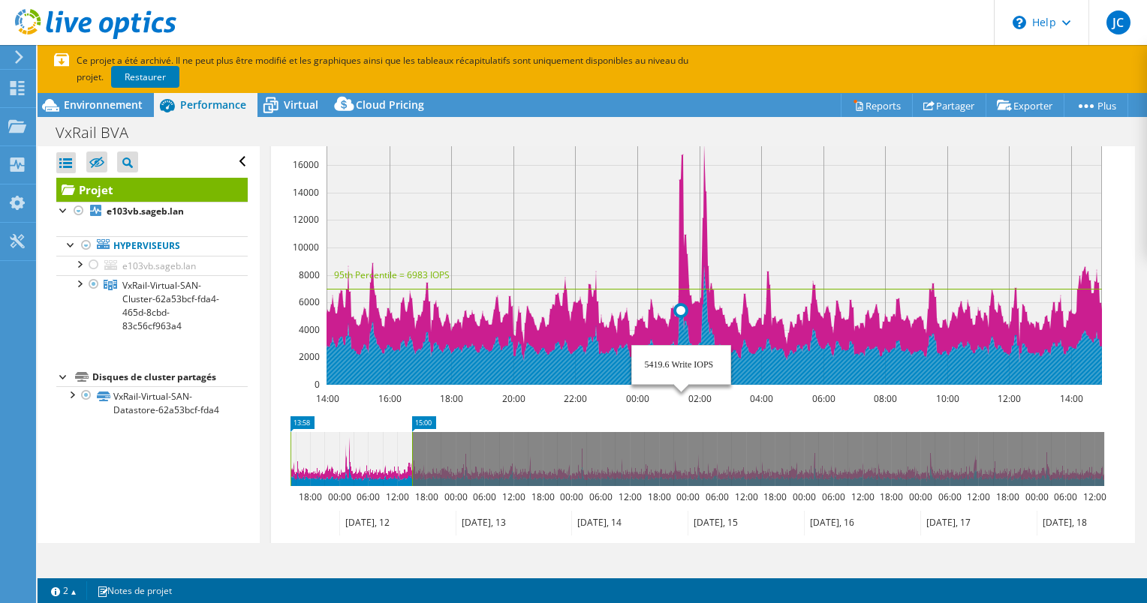
scroll to position [450, 0]
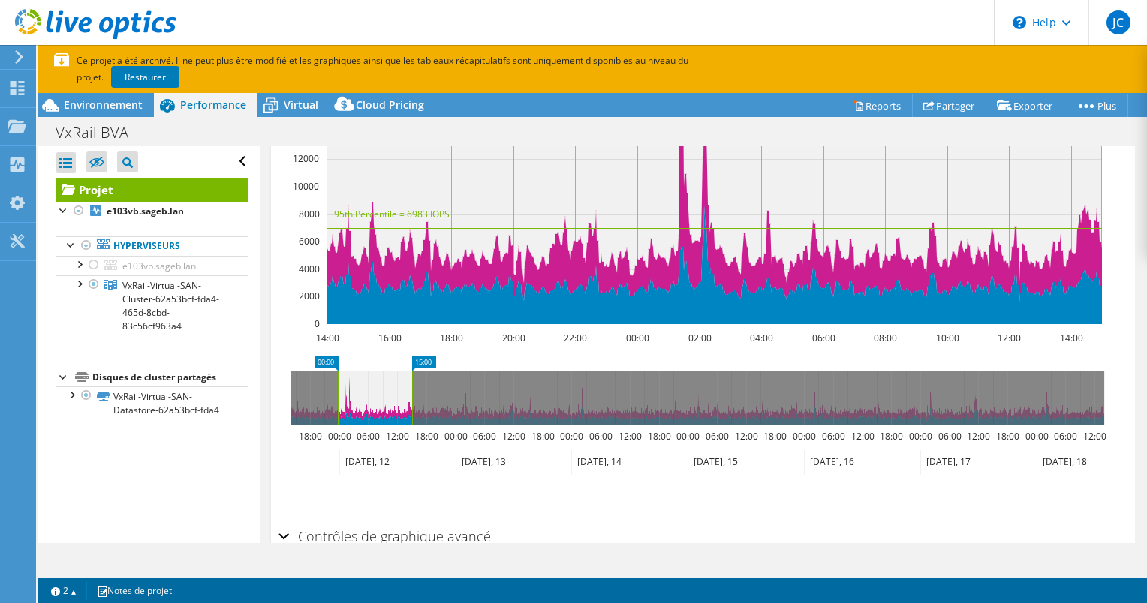
drag, startPoint x: 288, startPoint y: 404, endPoint x: 332, endPoint y: 408, distance: 43.8
click at [335, 408] on rect at bounding box center [338, 399] width 6 height 54
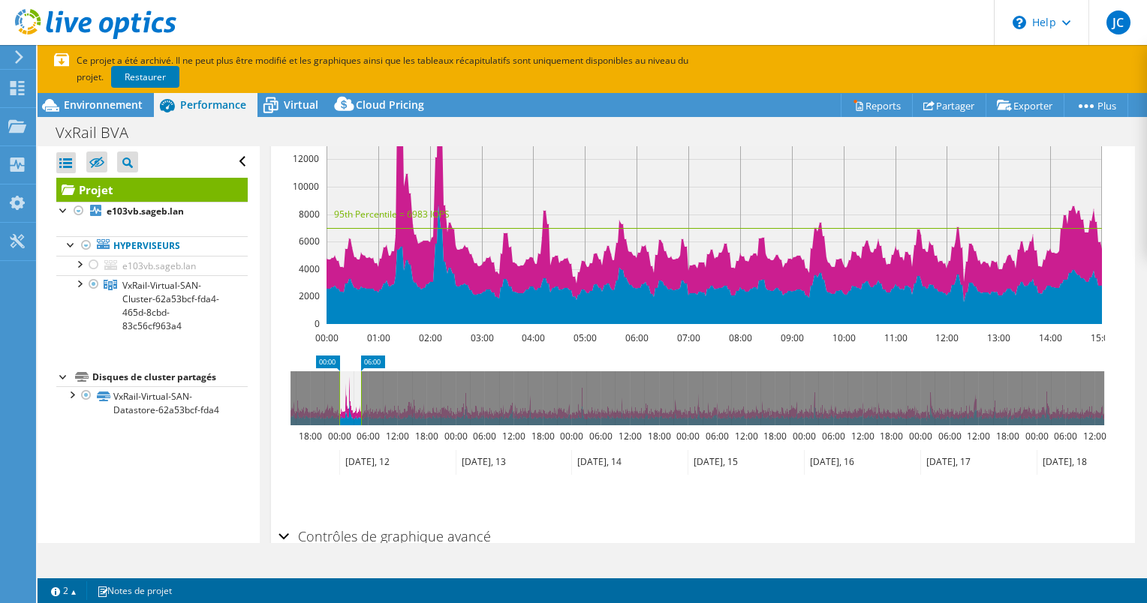
drag, startPoint x: 411, startPoint y: 406, endPoint x: 363, endPoint y: 412, distance: 49.2
click at [360, 413] on rect at bounding box center [361, 399] width 6 height 54
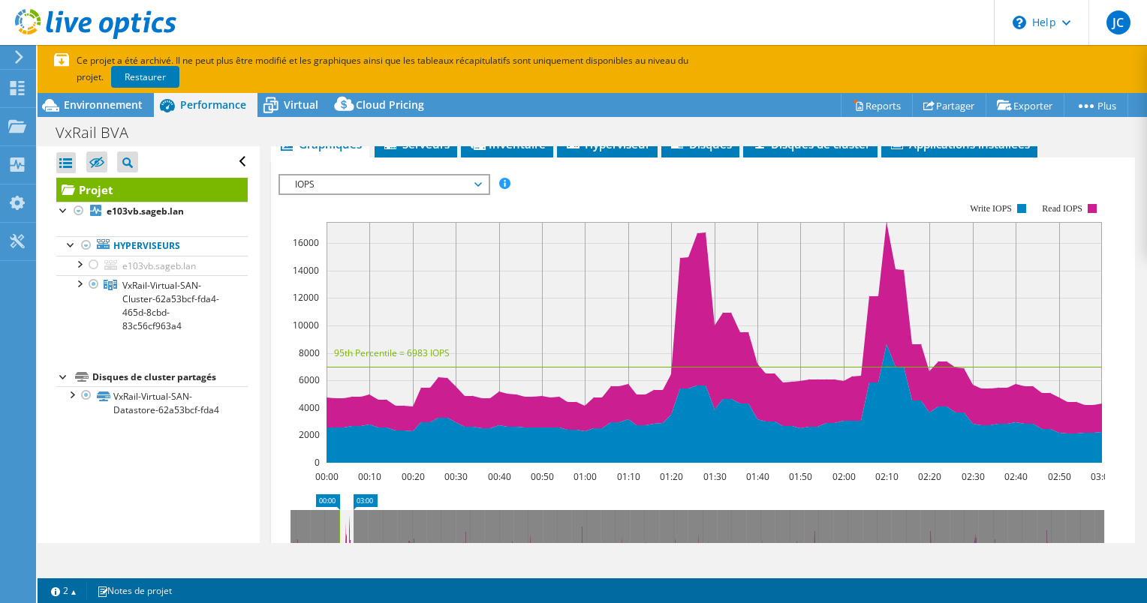
scroll to position [300, 0]
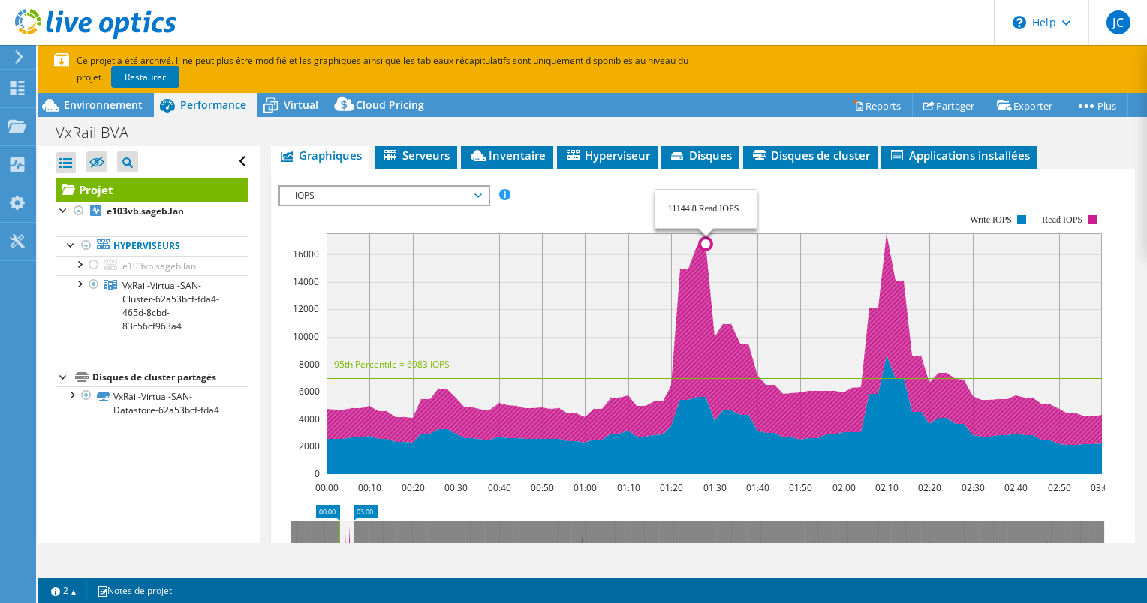
drag, startPoint x: 706, startPoint y: 243, endPoint x: 545, endPoint y: 195, distance: 168.4
click at [545, 195] on rect at bounding box center [691, 344] width 826 height 300
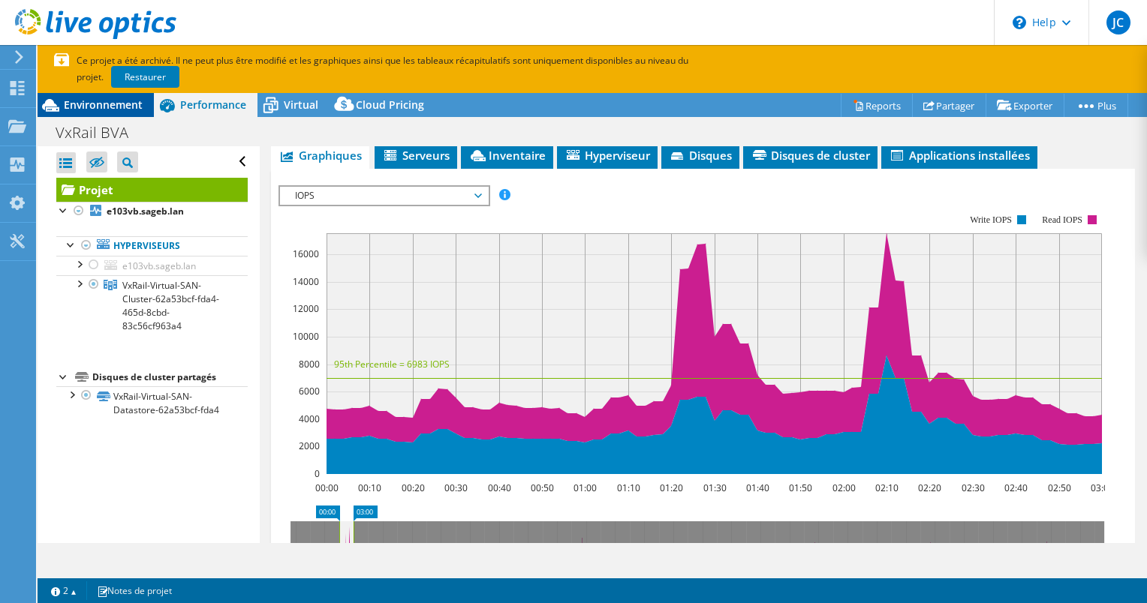
click at [83, 113] on div "Environnement" at bounding box center [96, 105] width 116 height 24
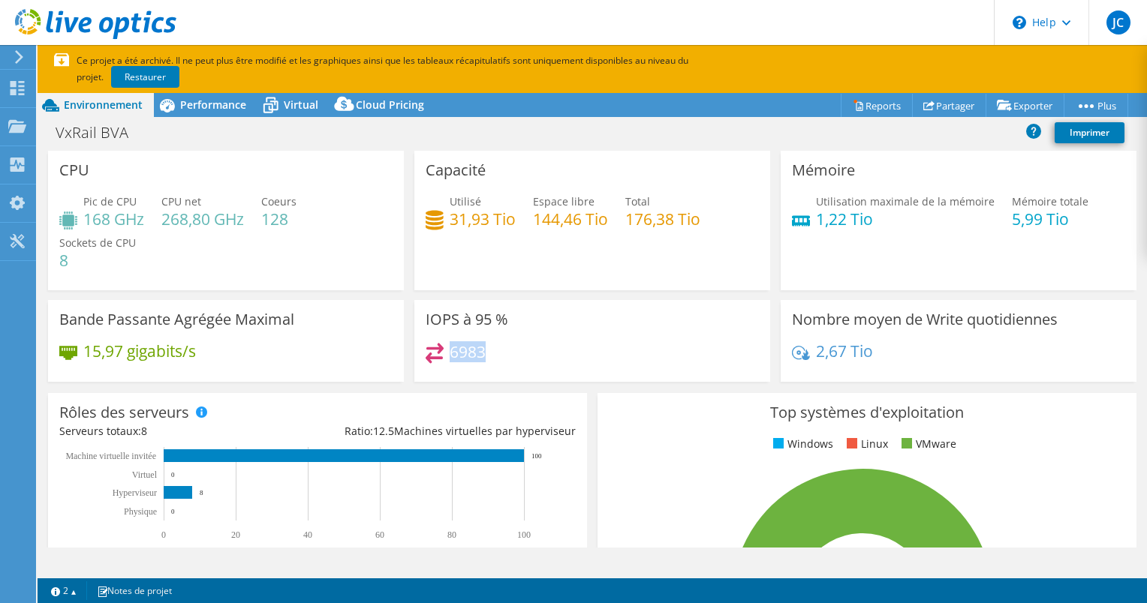
drag, startPoint x: 503, startPoint y: 356, endPoint x: 447, endPoint y: 360, distance: 55.7
click at [447, 360] on div "6983" at bounding box center [592, 359] width 333 height 32
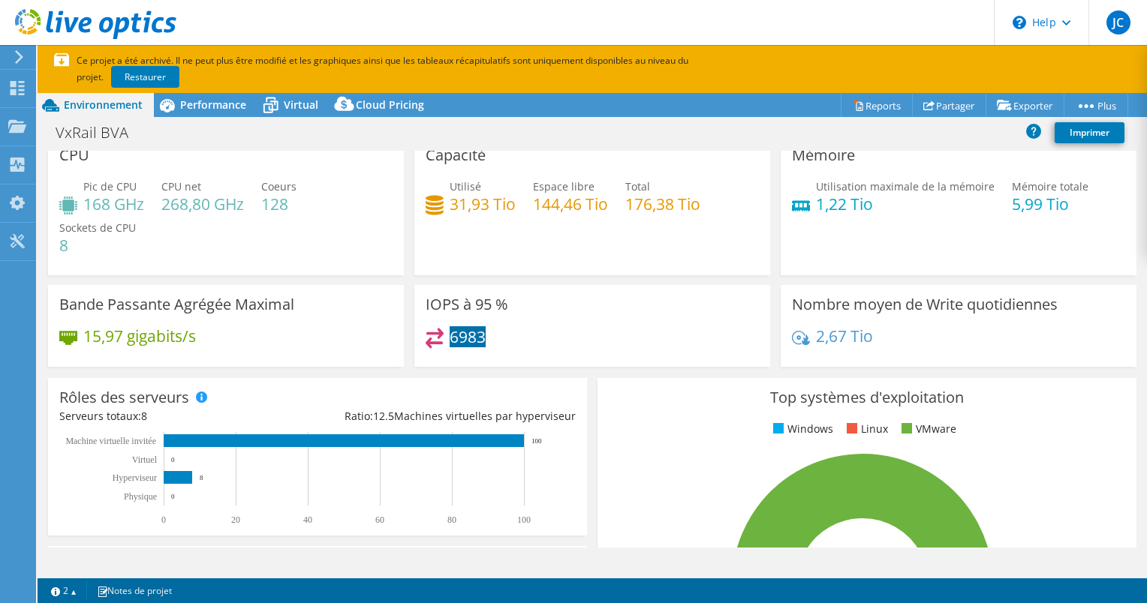
scroll to position [0, 0]
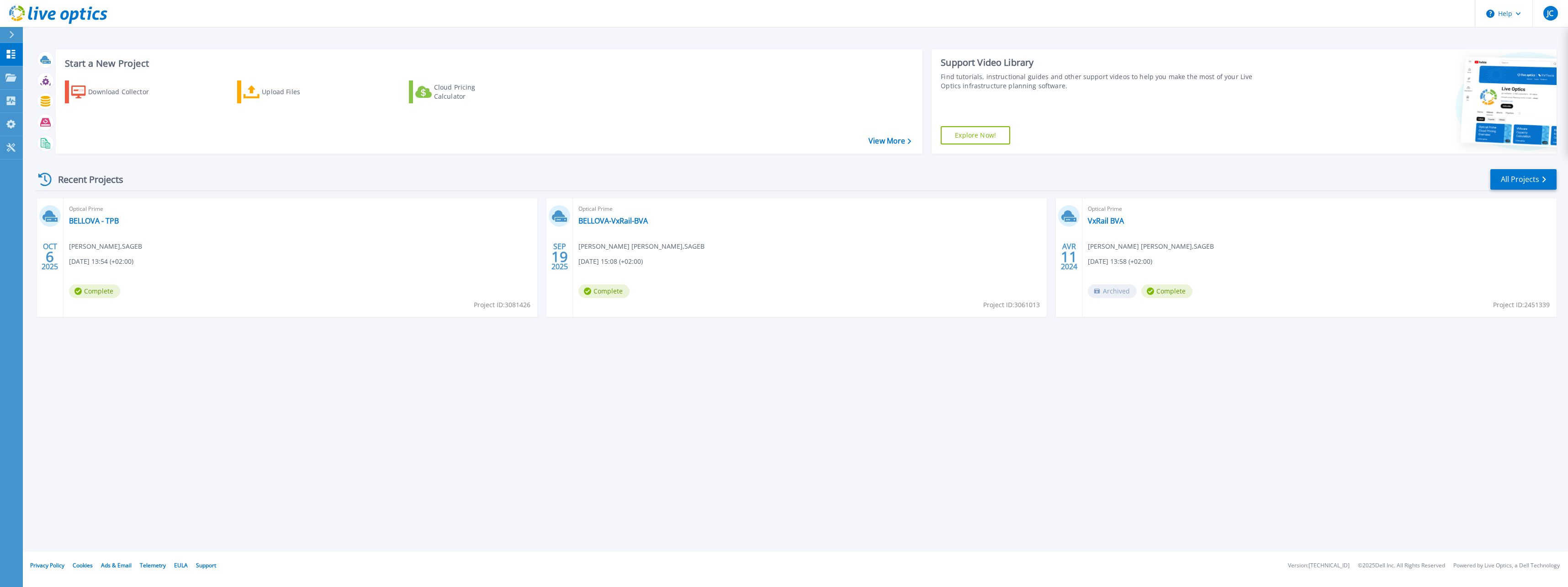
click at [539, 200] on div "OCT 6 2025 Optical Prime BELLOVA - TPB Jean Chevassus-Clement , SAGEB 10/06/202…" at bounding box center [792, 267] width 1528 height 136
click at [539, 199] on div "OCT 6 2025 Optical Prime BELLOVA - TPB Jean Chevassus-Clement , SAGEB 10/06/202…" at bounding box center [792, 267] width 1528 height 136
click at [91, 222] on link "BELLOVA - TPB" at bounding box center [94, 220] width 50 height 9
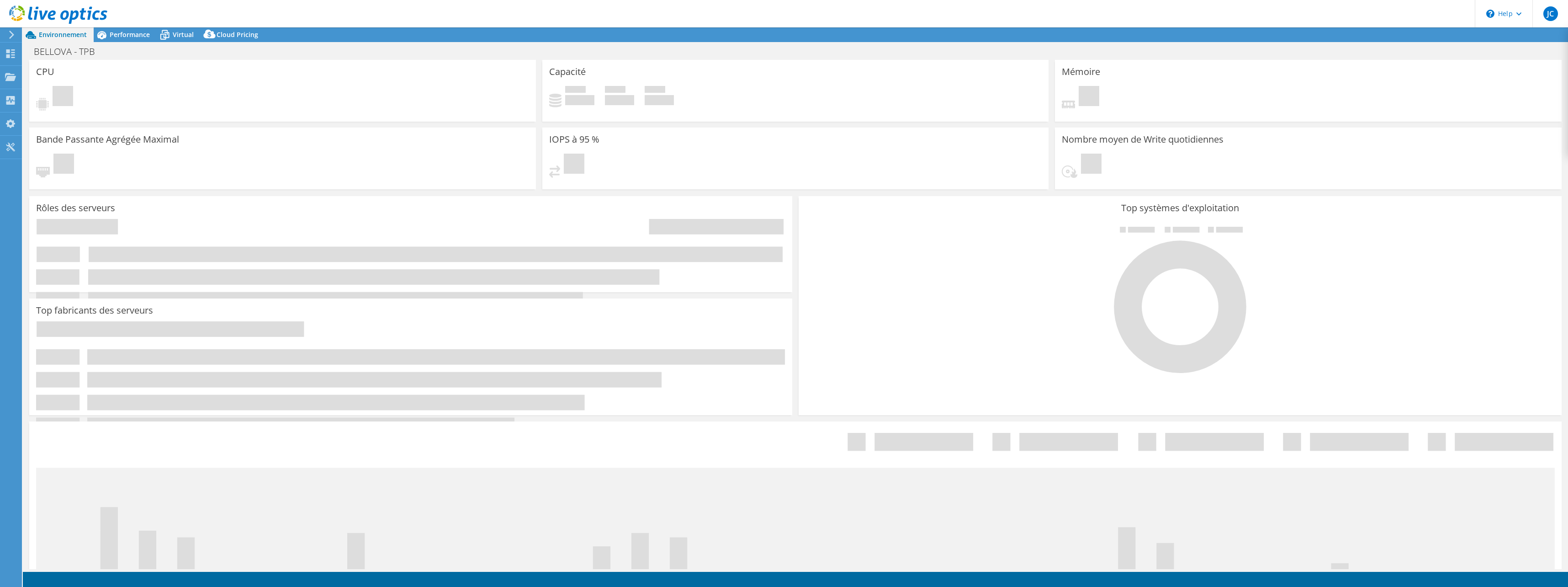
select select "USD"
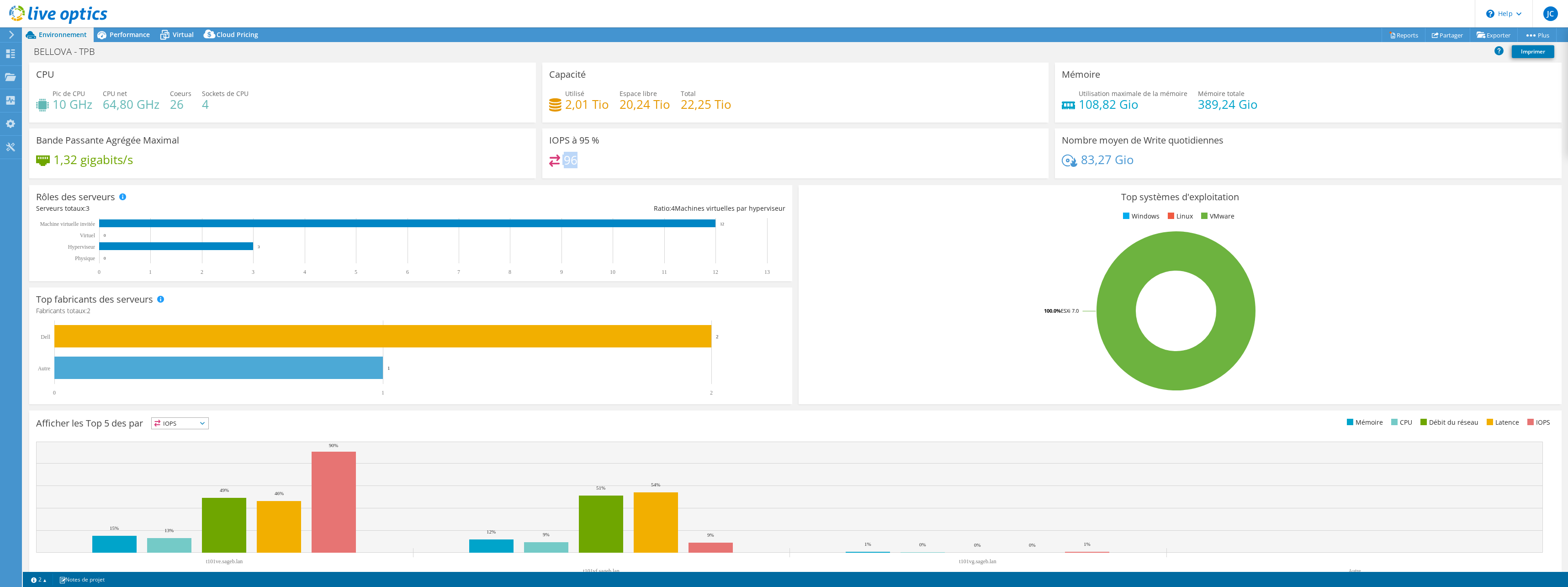
drag, startPoint x: 572, startPoint y: 165, endPoint x: 558, endPoint y: 167, distance: 14.1
click at [558, 165] on div "96" at bounding box center [563, 160] width 29 height 10
drag, startPoint x: 558, startPoint y: 167, endPoint x: 631, endPoint y: 142, distance: 77.2
click at [632, 142] on div "IOPS à 95 % 96" at bounding box center [796, 153] width 506 height 50
drag, startPoint x: 54, startPoint y: 165, endPoint x: 70, endPoint y: 164, distance: 16.0
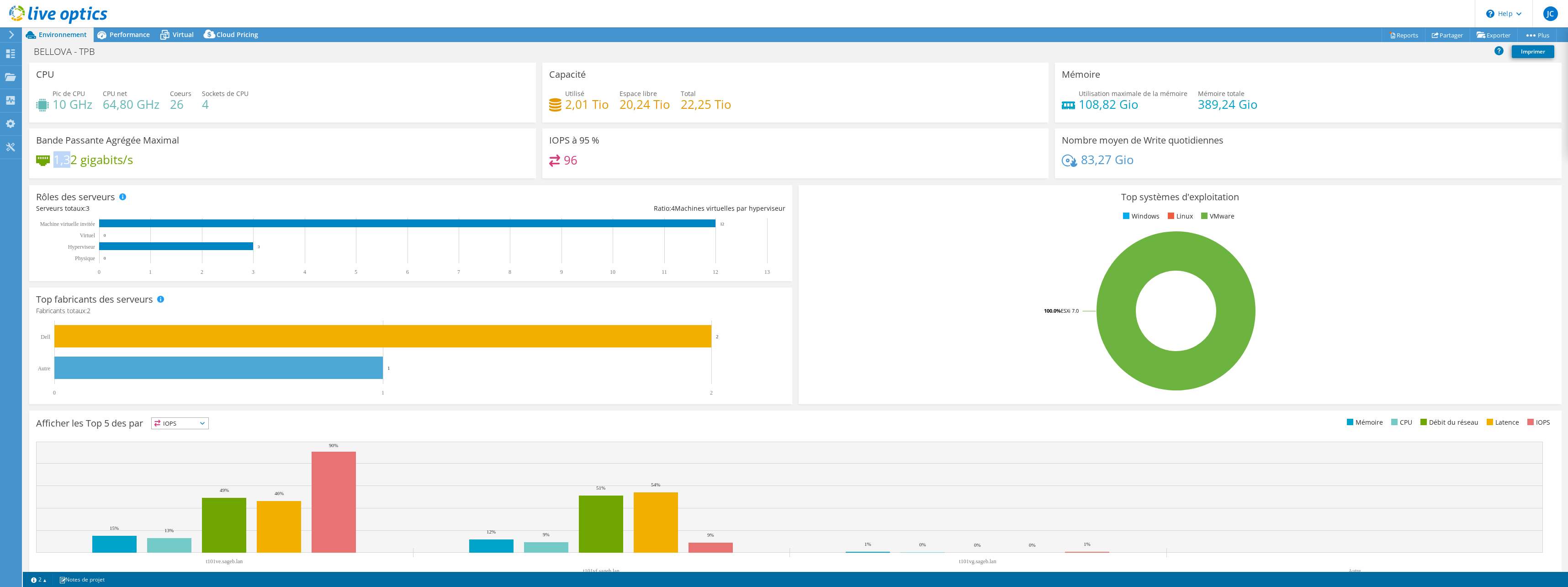
click at [70, 164] on h4 "1,32 gigabits/s" at bounding box center [93, 160] width 80 height 10
drag, startPoint x: 53, startPoint y: 107, endPoint x: 71, endPoint y: 107, distance: 18.0
click at [71, 107] on h4 "10 GHz" at bounding box center [72, 104] width 40 height 10
drag, startPoint x: 71, startPoint y: 107, endPoint x: 127, endPoint y: 112, distance: 56.2
click at [127, 109] on h4 "64,80 GHz" at bounding box center [131, 104] width 57 height 10
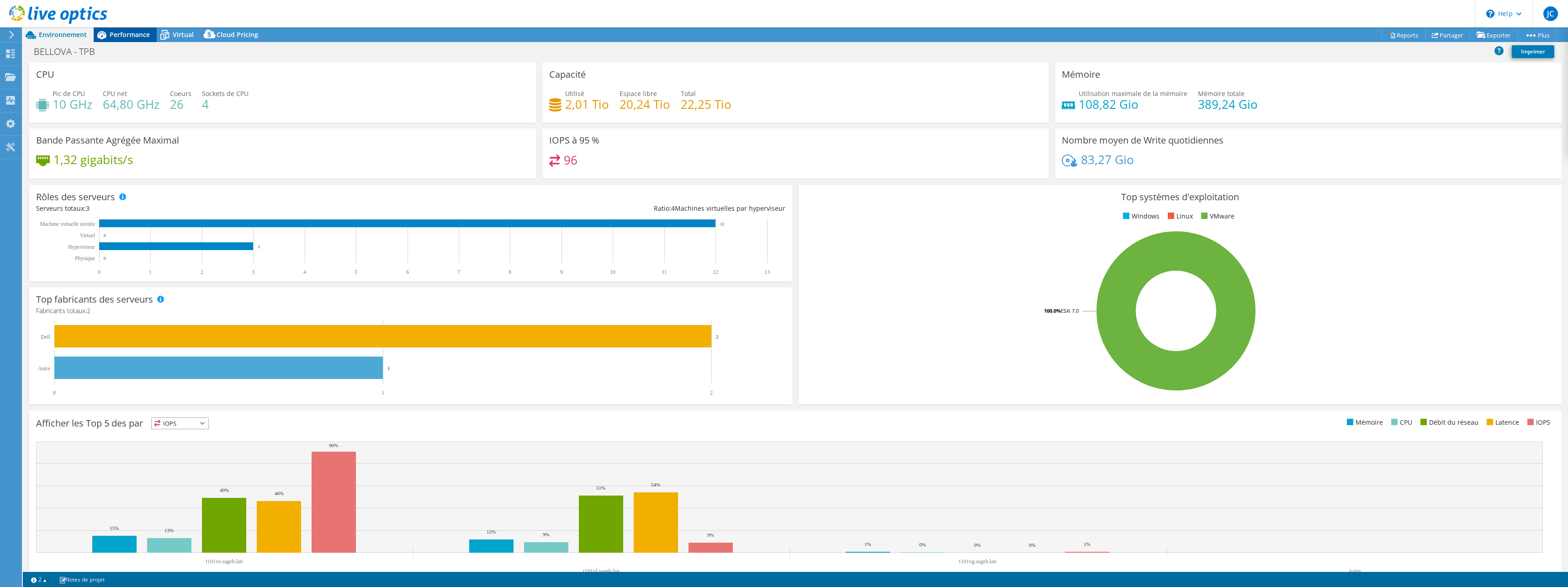
click at [116, 35] on span "Performance" at bounding box center [130, 35] width 40 height 9
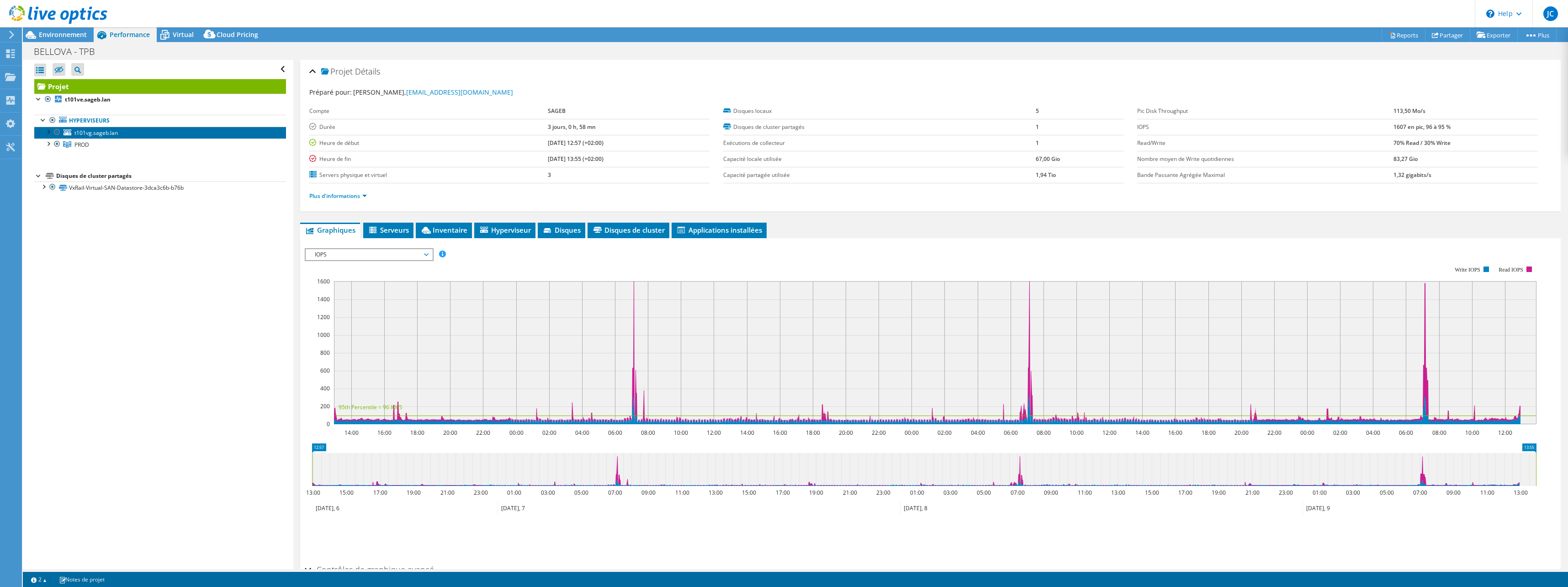
click at [69, 136] on link "t101vg.sageb.lan" at bounding box center [160, 133] width 252 height 12
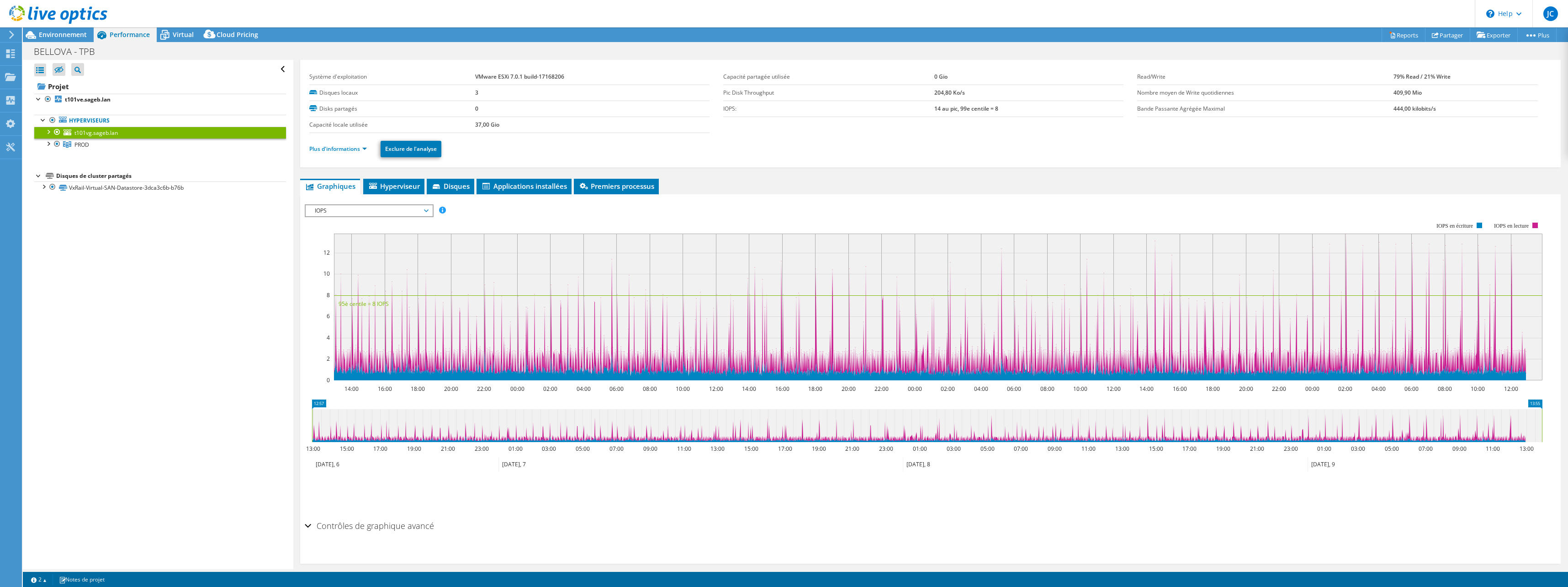
scroll to position [29, 0]
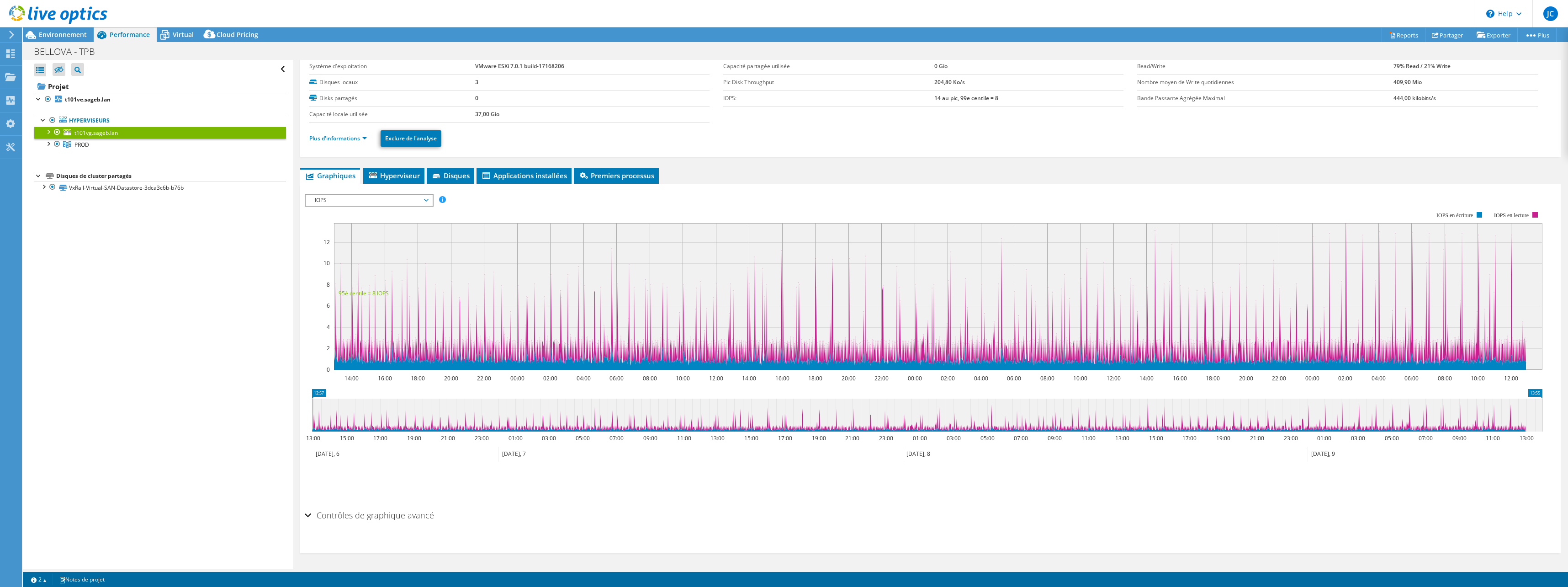
click at [382, 202] on span "IOPS" at bounding box center [369, 200] width 117 height 11
click at [370, 218] on li "Débit de disque" at bounding box center [369, 222] width 127 height 11
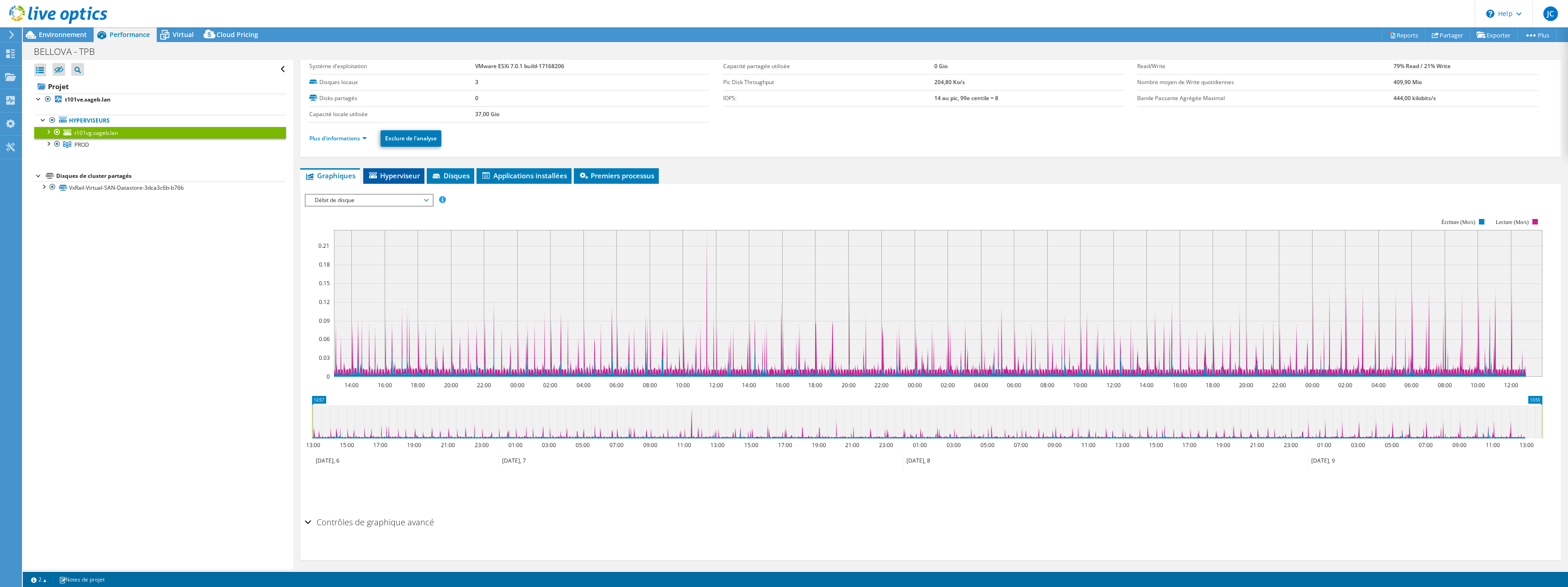
scroll to position [0, 0]
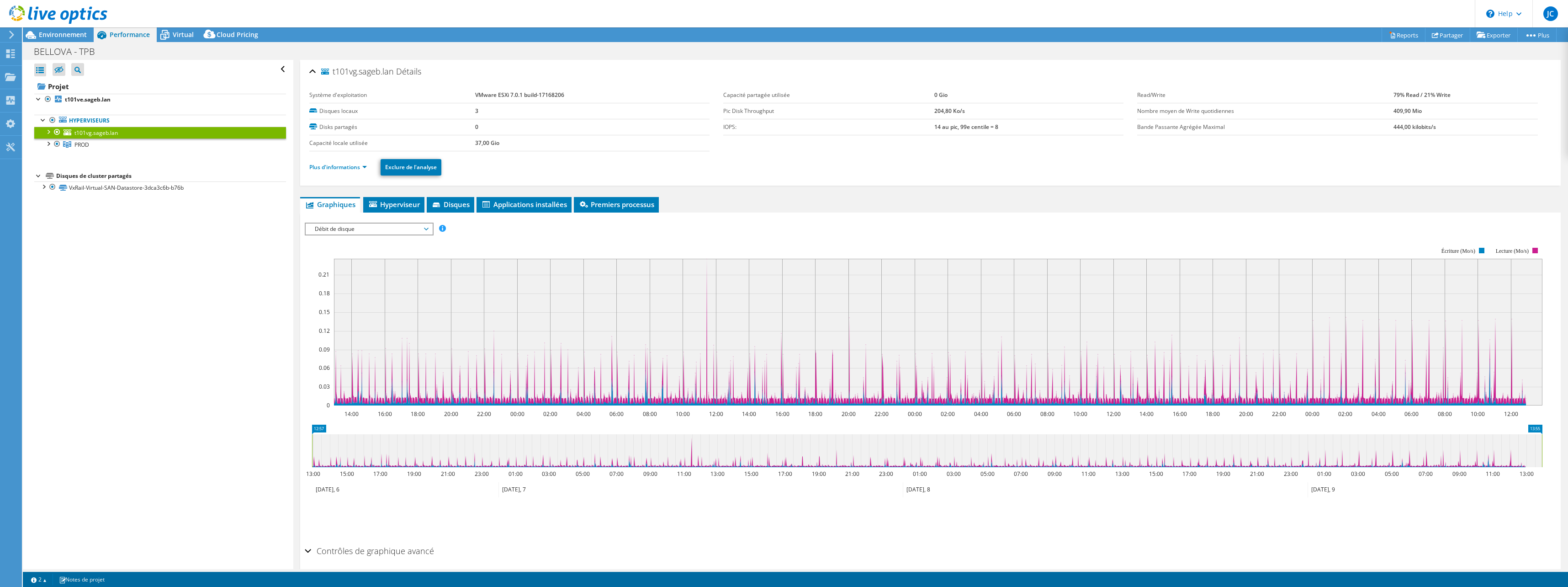
click at [367, 228] on span "Débit de disque" at bounding box center [369, 229] width 117 height 11
click at [336, 244] on li "IOPS" at bounding box center [369, 240] width 127 height 11
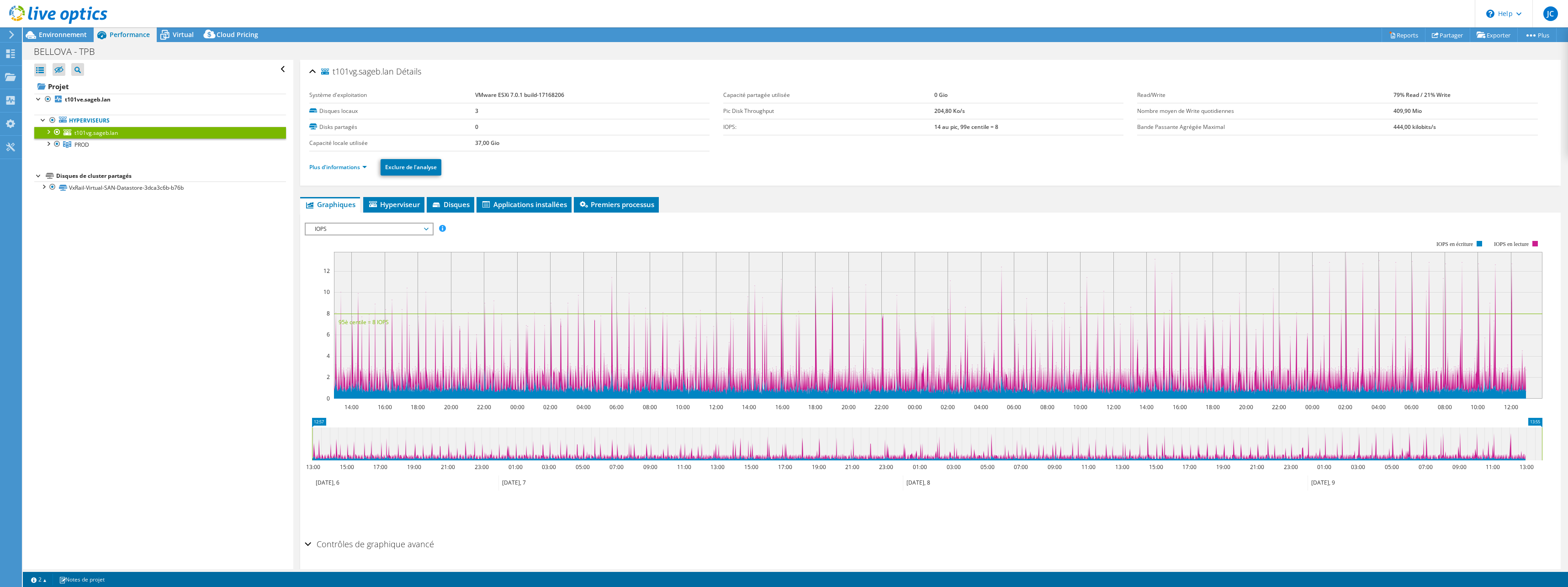
click at [338, 231] on span "IOPS" at bounding box center [369, 229] width 117 height 11
click at [209, 349] on div "Ouvrir tout Fermer tout Masquer les nœuds exclus Filtre de l'arborescence des p…" at bounding box center [158, 314] width 270 height 509
click at [72, 35] on span "Environnement" at bounding box center [63, 35] width 48 height 9
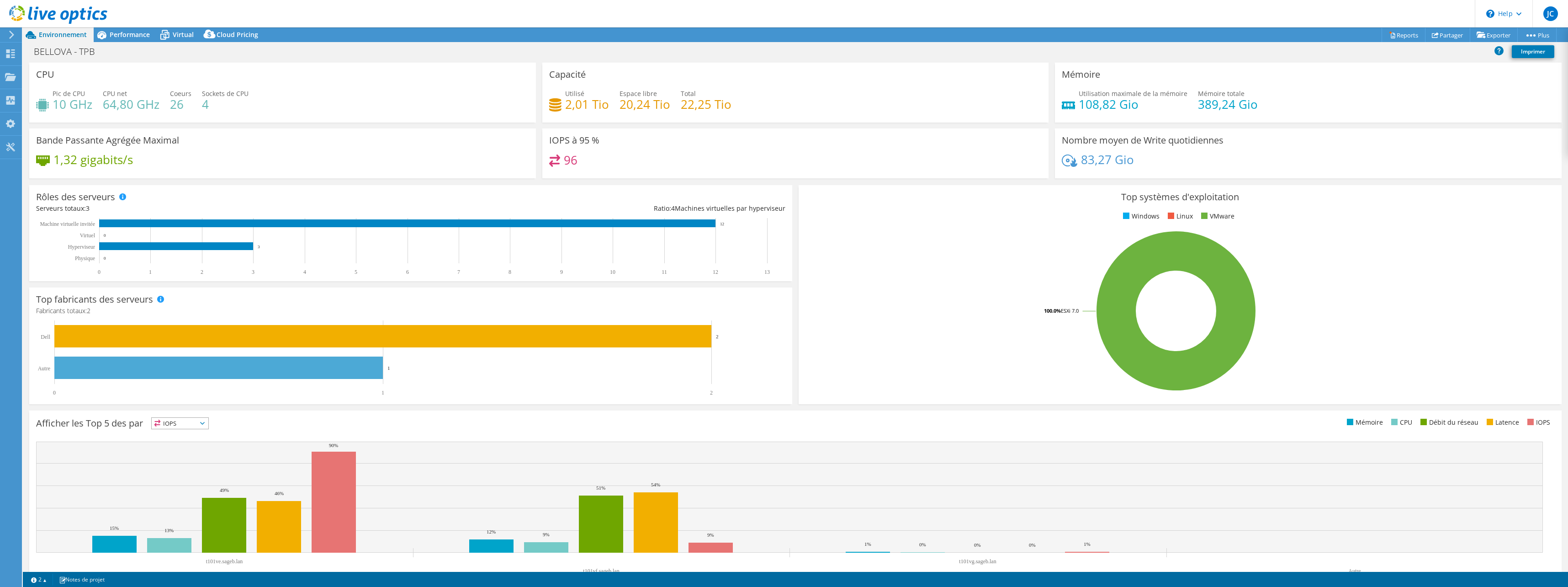
click at [791, 186] on div "Rôles des serveurs Les serveurs physiques représentent les serveurs sans systèm…" at bounding box center [411, 233] width 769 height 102
click at [789, 185] on div "Rôles des serveurs Les serveurs physiques représentent les serveurs sans systèm…" at bounding box center [411, 233] width 769 height 102
click at [789, 186] on div "Rôles des serveurs Les serveurs physiques représentent les serveurs sans systèm…" at bounding box center [411, 233] width 769 height 102
click at [116, 52] on div "BELLOVA - TPB Imprimer" at bounding box center [796, 52] width 1545 height 17
click at [534, 65] on div "CPU Pic de CPU 10 GHz CPU net 64,80 GHz Coeurs 26 Sockets de CPU 4" at bounding box center [282, 93] width 513 height 60
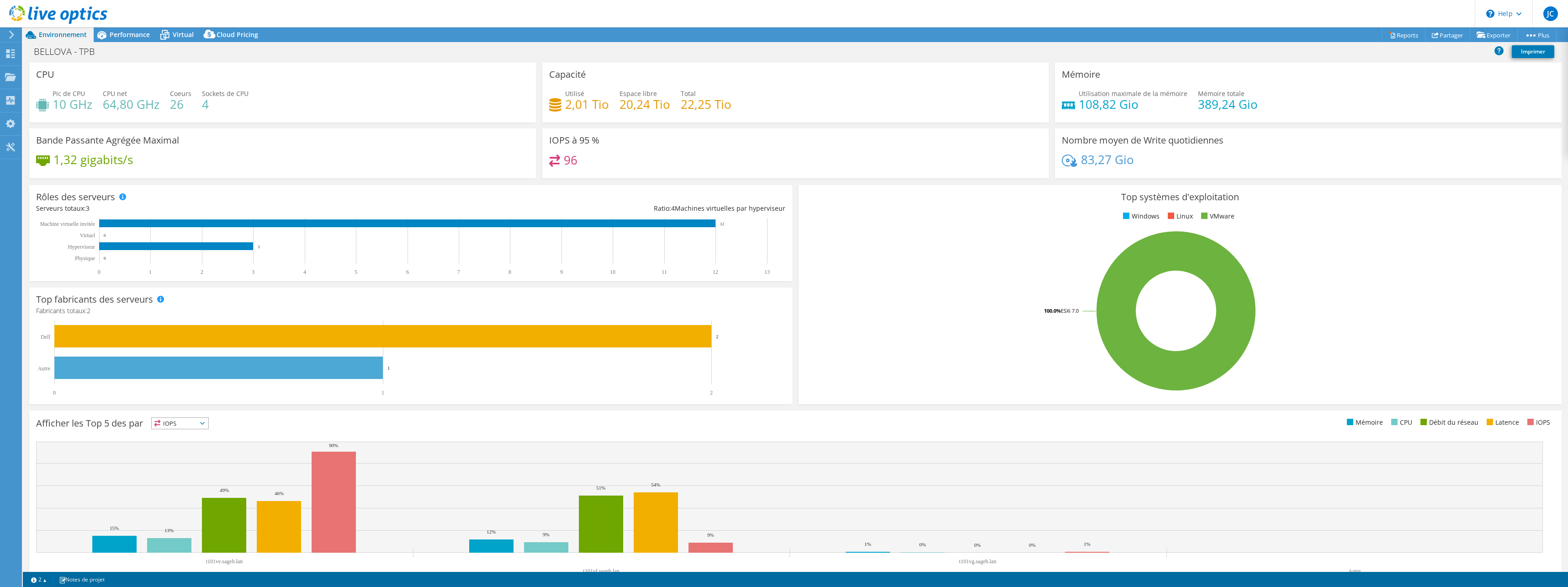
click at [535, 63] on div "CPU Pic de CPU 10 GHz CPU net 64,80 GHz Coeurs 26 Sockets de CPU 4" at bounding box center [282, 93] width 513 height 60
click at [534, 62] on div "Actions de projet Actions de projet Reports Partager Exporter vSAN ReadyNode Si…" at bounding box center [796, 307] width 1545 height 560
drag, startPoint x: 534, startPoint y: 62, endPoint x: 488, endPoint y: 21, distance: 61.6
click at [488, 21] on header "JC Utilisateur final [PERSON_NAME] [PERSON_NAME][EMAIL_ADDRESS][DOMAIN_NAME] SA…" at bounding box center [784, 13] width 1568 height 27
click at [535, 63] on div "CPU Pic de CPU 10 GHz CPU net 64,80 GHz Coeurs 26 Sockets de CPU 4" at bounding box center [282, 93] width 513 height 60
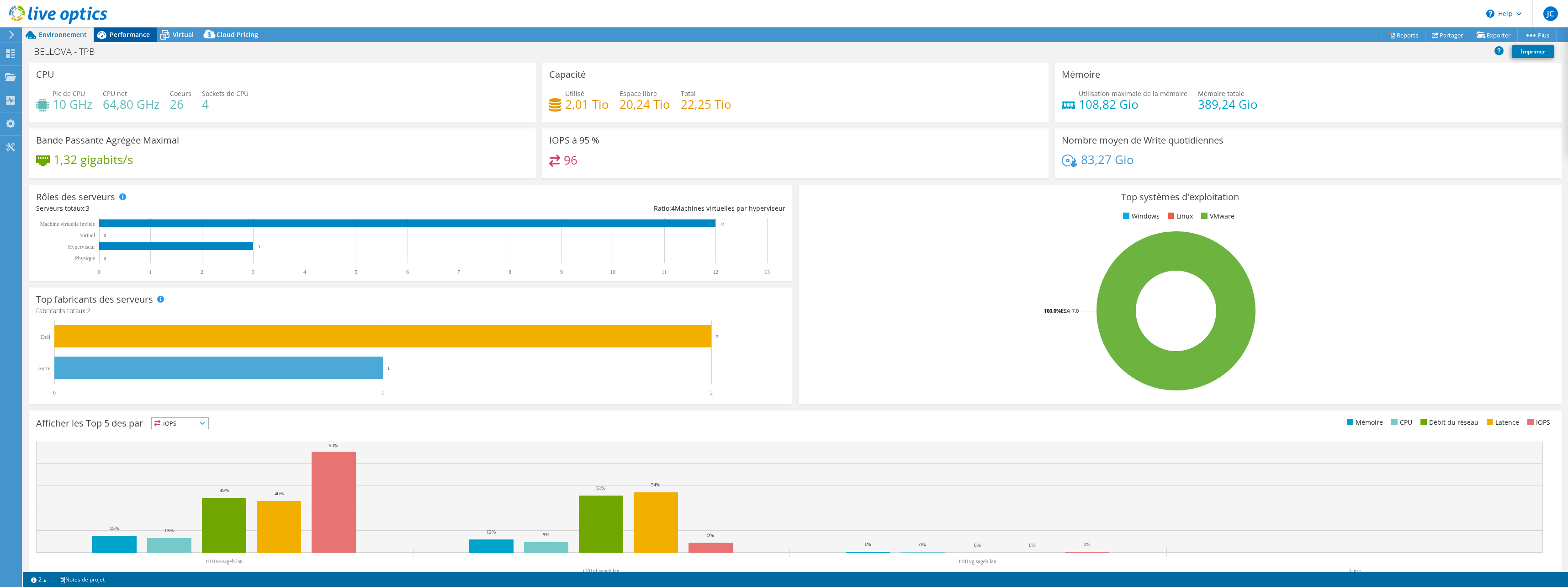
click at [105, 36] on icon at bounding box center [102, 35] width 9 height 9
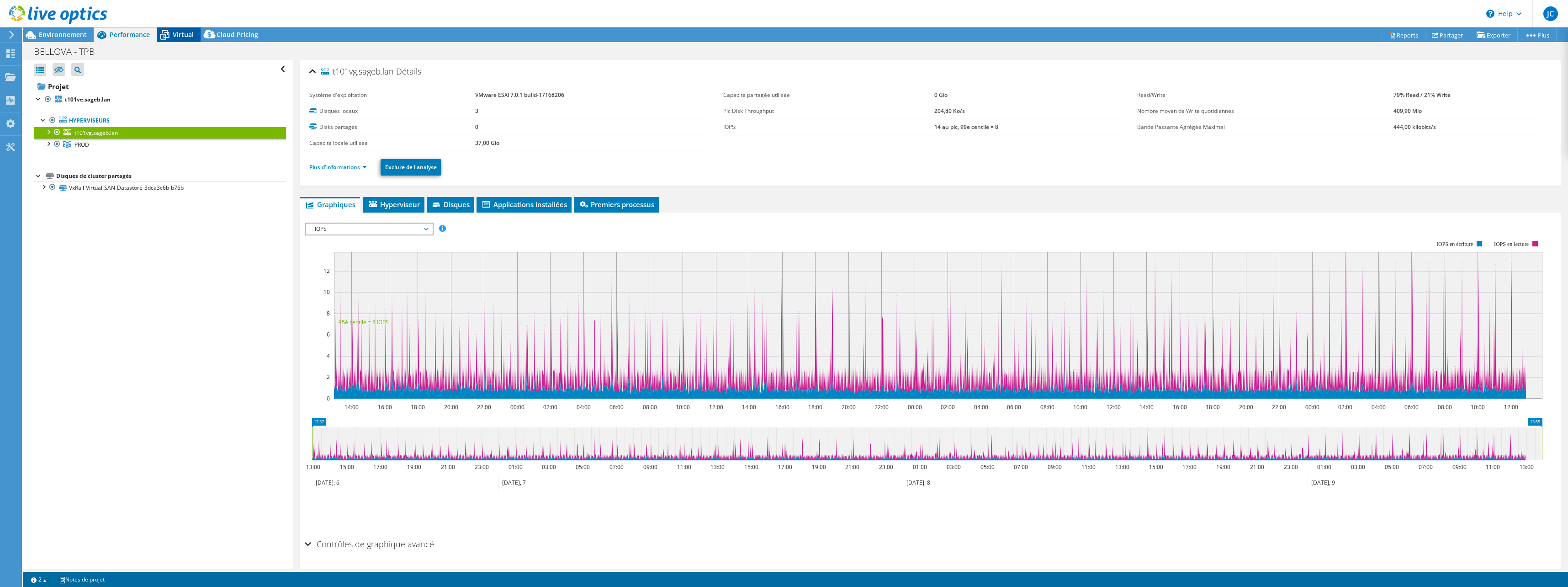
click at [184, 34] on span "Virtual" at bounding box center [183, 35] width 21 height 9
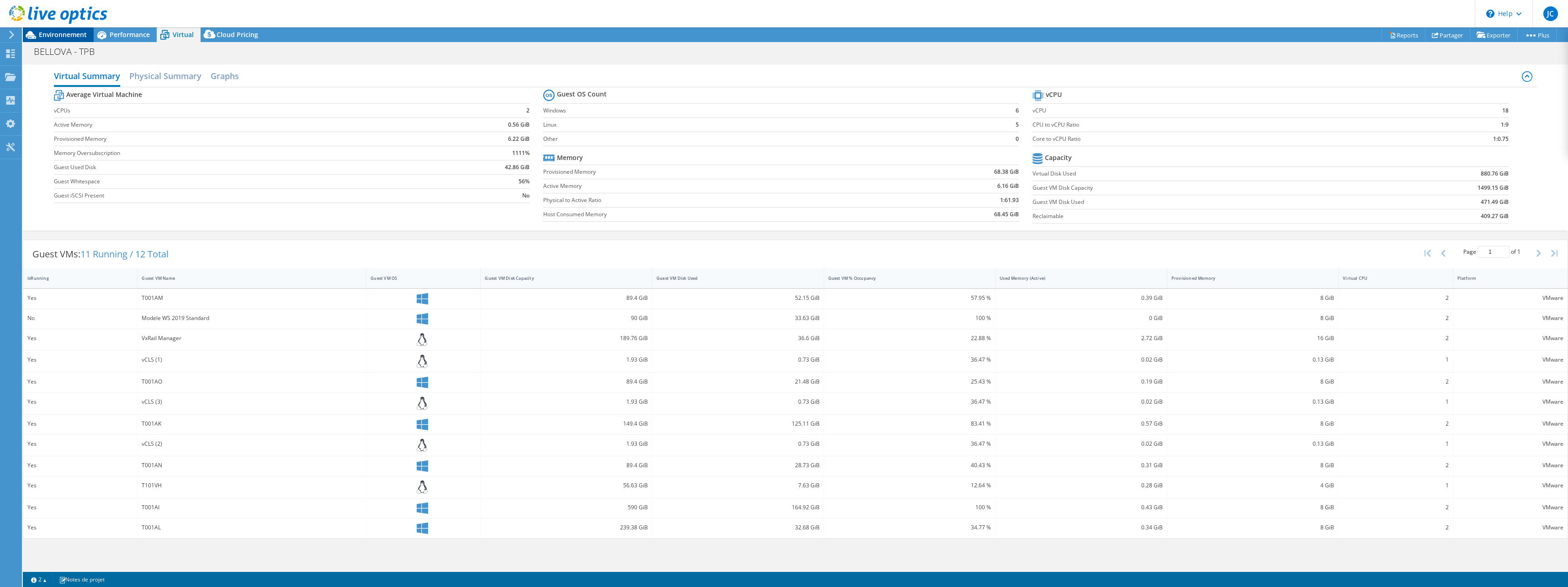
click at [55, 37] on span "Environnement" at bounding box center [63, 35] width 48 height 9
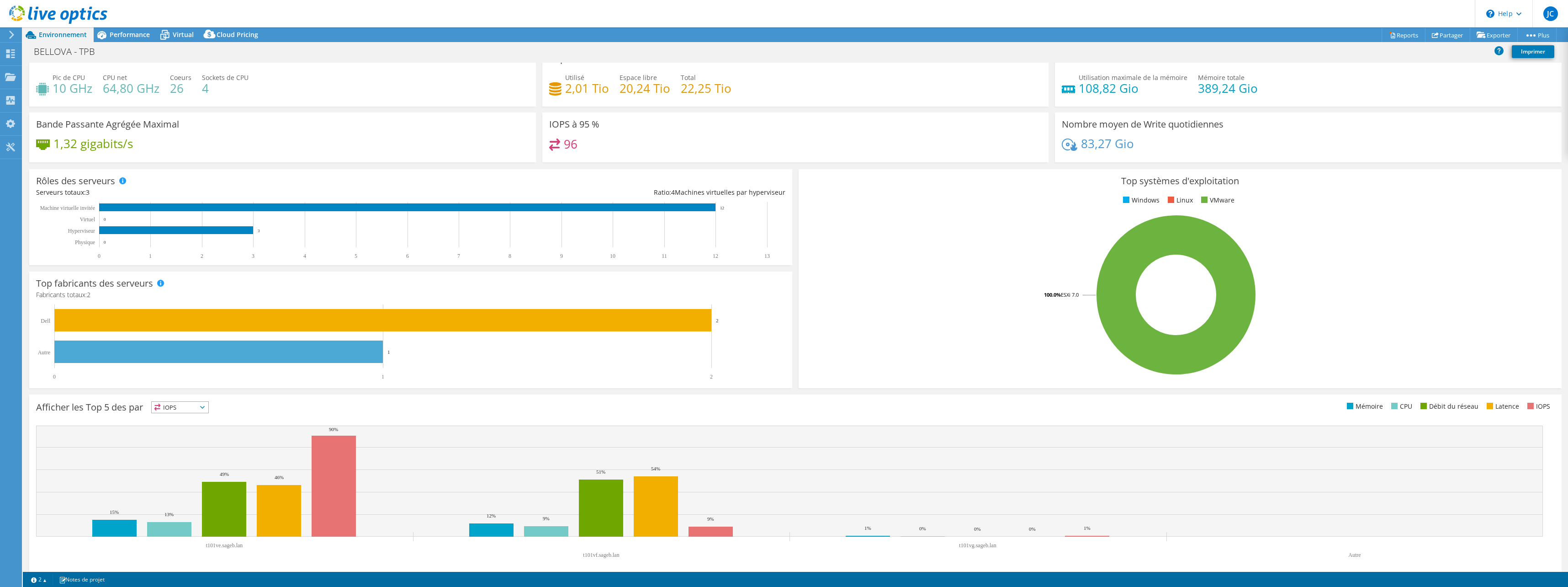
scroll to position [23, 0]
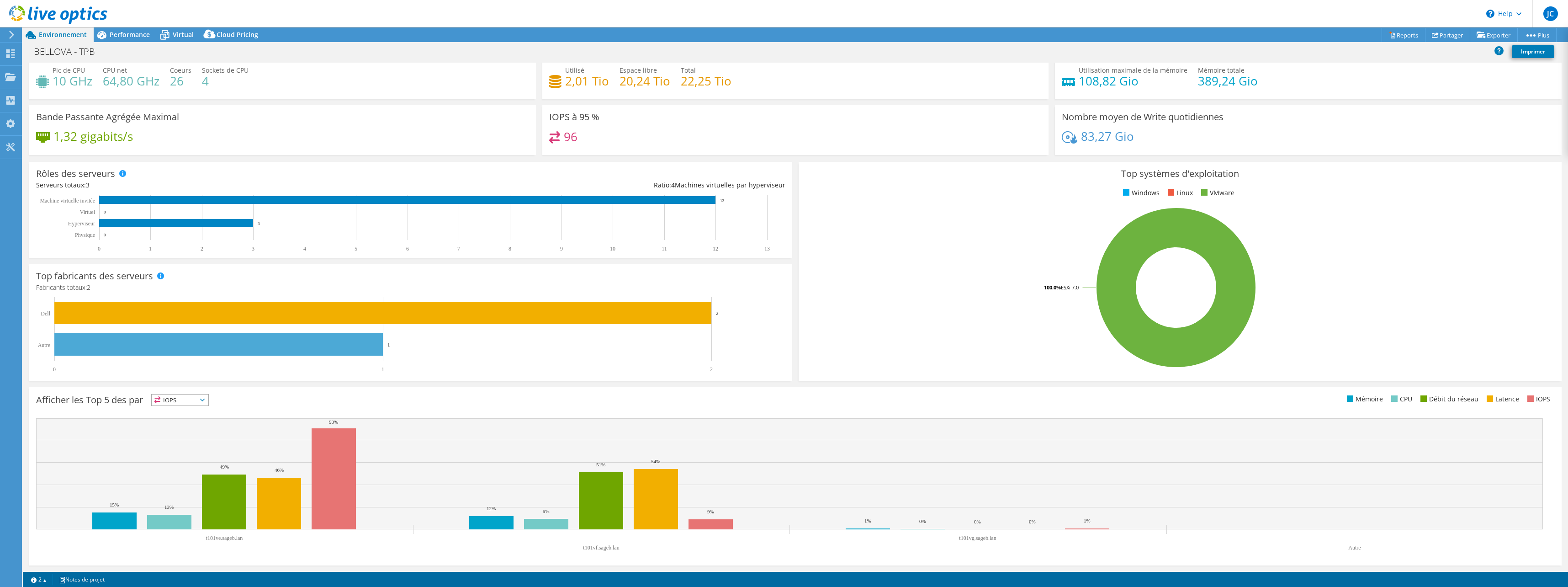
click at [52, 10] on use at bounding box center [58, 15] width 98 height 18
